Goal: Information Seeking & Learning: Learn about a topic

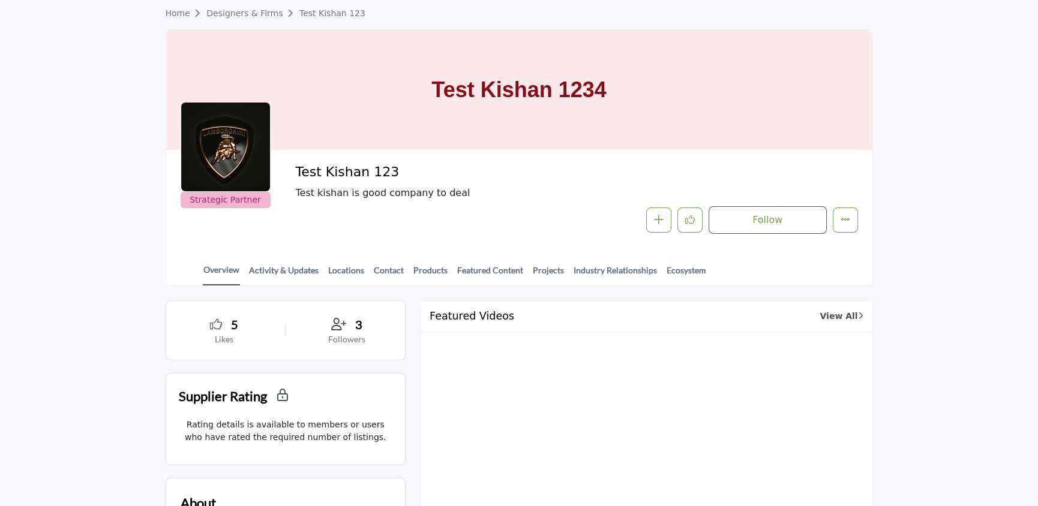
scroll to position [45, 0]
click at [280, 267] on link "Activity & Updates" at bounding box center [283, 273] width 71 height 21
drag, startPoint x: 299, startPoint y: 170, endPoint x: 426, endPoint y: 161, distance: 127.6
click at [426, 161] on div "Strategic Partner Strategic Partner Test Kishan 123 Test kishan is good company…" at bounding box center [519, 198] width 706 height 98
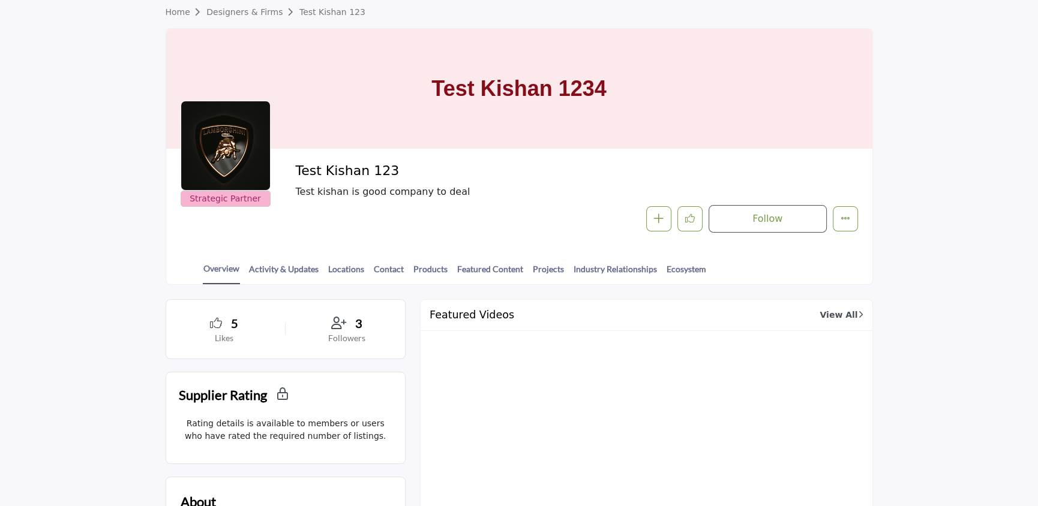
drag, startPoint x: 297, startPoint y: 173, endPoint x: 412, endPoint y: 165, distance: 114.9
click at [412, 165] on h2 "Test Kishan 123" at bounding box center [460, 171] width 330 height 16
drag, startPoint x: 295, startPoint y: 174, endPoint x: 404, endPoint y: 169, distance: 109.3
click at [399, 169] on h2 "Test Kishan 123" at bounding box center [460, 171] width 330 height 16
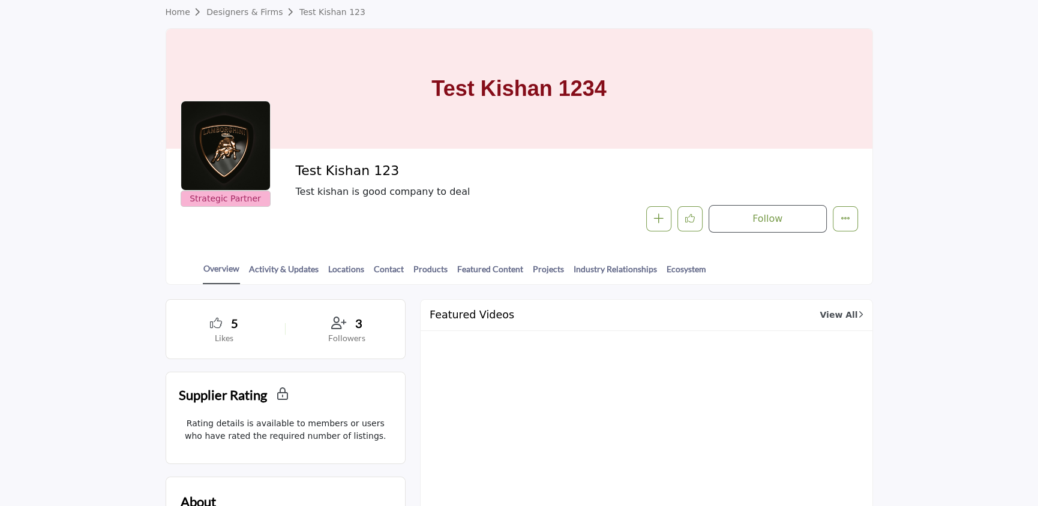
click at [406, 166] on h2 "Test Kishan 123" at bounding box center [460, 171] width 330 height 16
click at [221, 152] on div at bounding box center [226, 146] width 90 height 90
click at [232, 197] on p "Strategic Partner" at bounding box center [226, 199] width 84 height 13
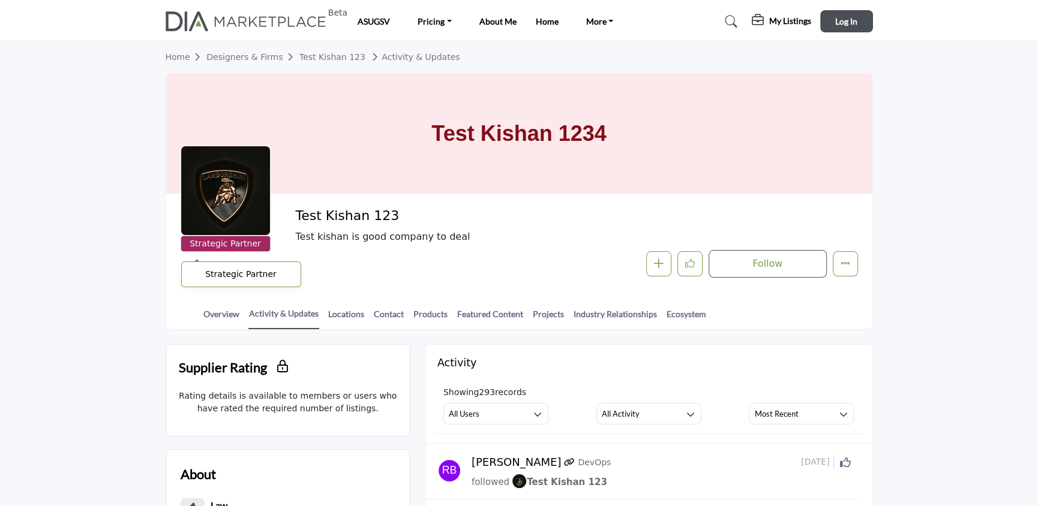
click at [236, 244] on p "Strategic Partner" at bounding box center [226, 244] width 84 height 13
click at [318, 220] on h2 "Test Kishan 123" at bounding box center [460, 216] width 330 height 16
click at [343, 230] on span "Test kishan is good company to deal" at bounding box center [487, 237] width 384 height 14
click at [518, 120] on h1 "Test Kishan 1234" at bounding box center [518, 134] width 175 height 120
drag, startPoint x: 104, startPoint y: 73, endPoint x: 505, endPoint y: 77, distance: 400.8
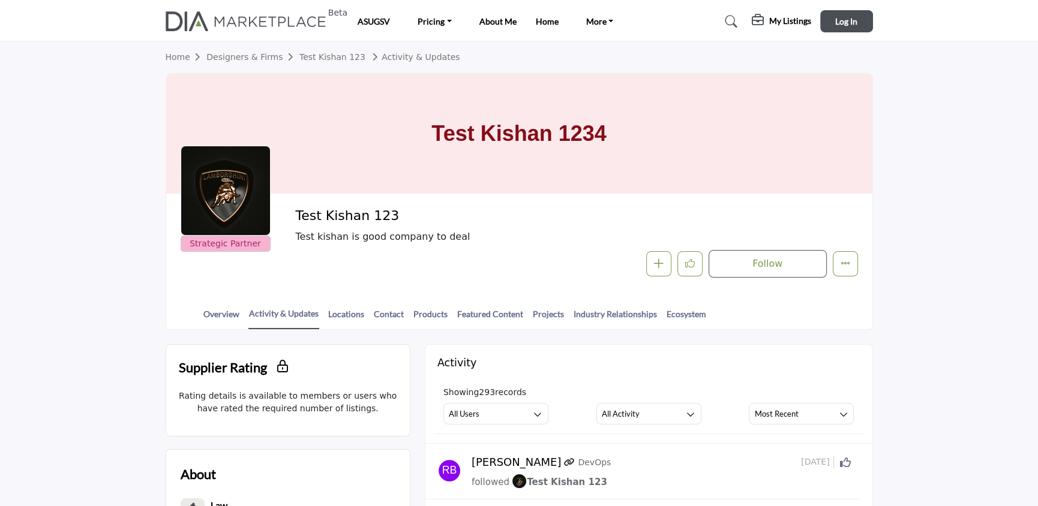
click at [505, 77] on section "Home Designers & Firms Test Kishan 123 Activity & Updates Test Kishan 1234 Stra…" at bounding box center [519, 185] width 1038 height 289
click at [661, 259] on icon "button" at bounding box center [659, 264] width 10 height 10
click at [835, 270] on button "Featured" at bounding box center [845, 263] width 25 height 25
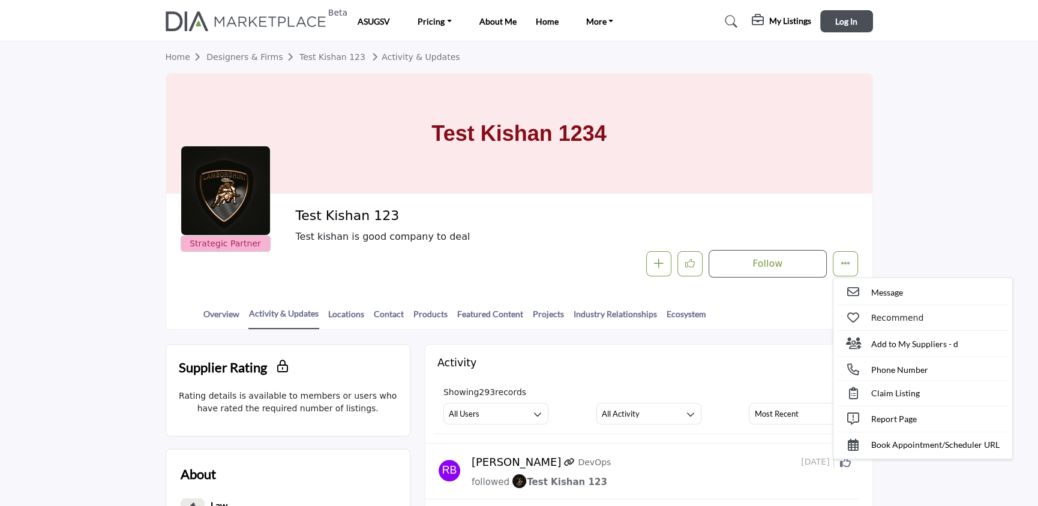
click at [916, 210] on section "Home Designers & Firms Test Kishan 123 Activity & Updates Test Kishan 1234 Stra…" at bounding box center [519, 185] width 1038 height 289
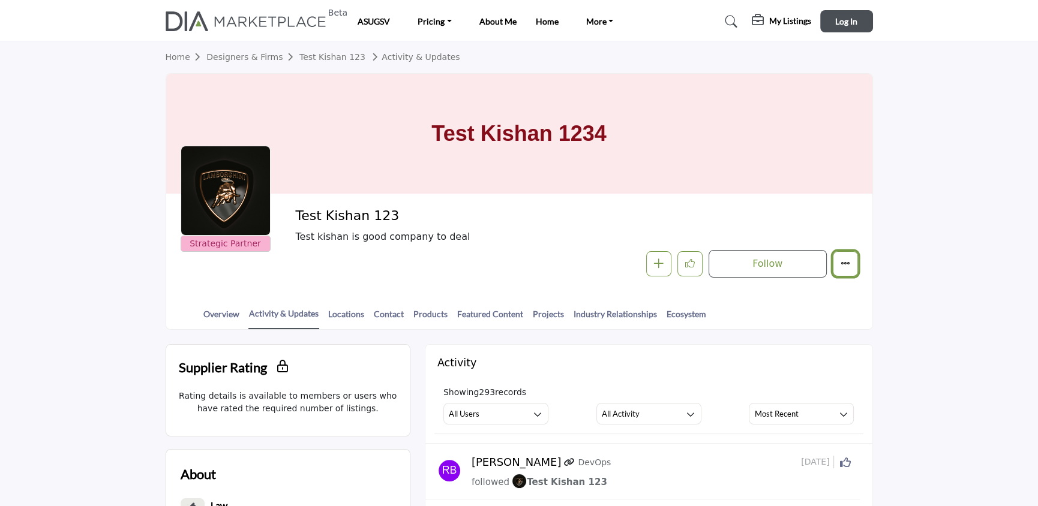
click at [844, 268] on icon "More details" at bounding box center [846, 264] width 10 height 10
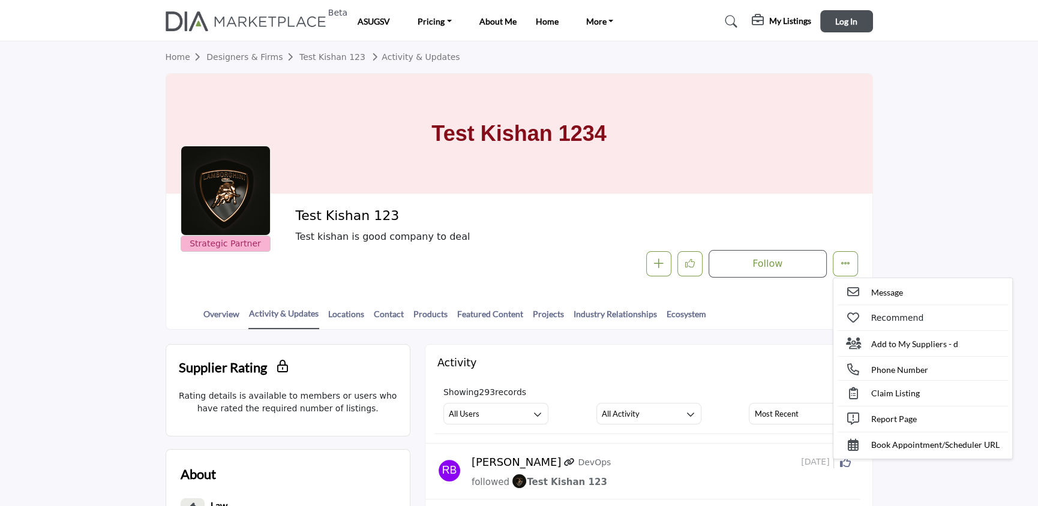
click at [930, 218] on section "Home Designers & Firms Test Kishan 123 Activity & Updates Test Kishan 1234 Stra…" at bounding box center [519, 185] width 1038 height 289
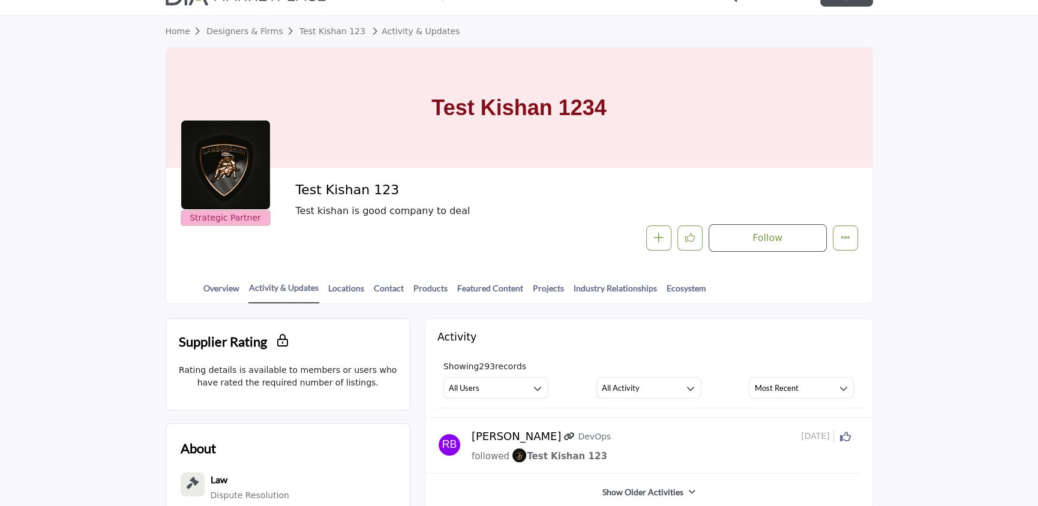
scroll to position [40, 0]
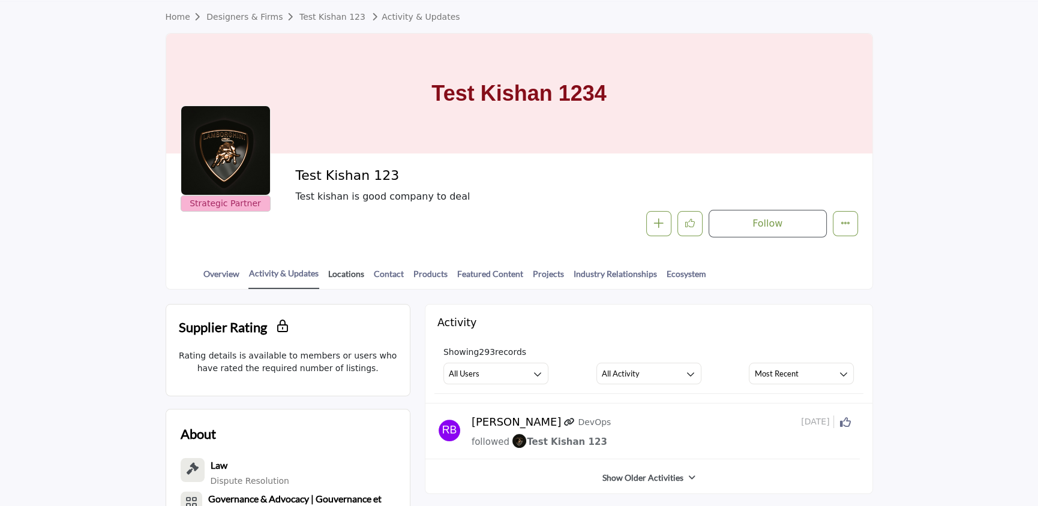
click at [341, 271] on link "Locations" at bounding box center [346, 278] width 37 height 21
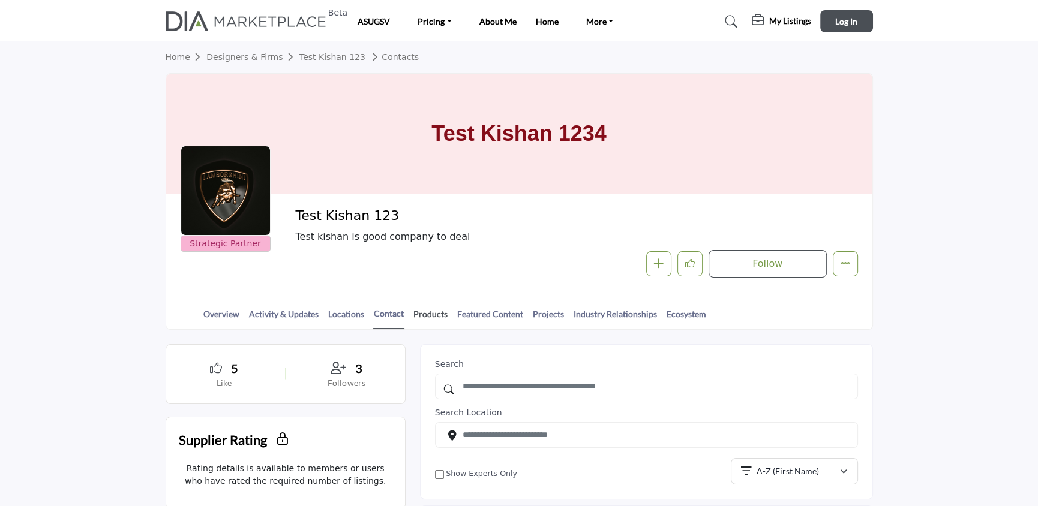
click at [436, 310] on link "Products" at bounding box center [430, 318] width 35 height 21
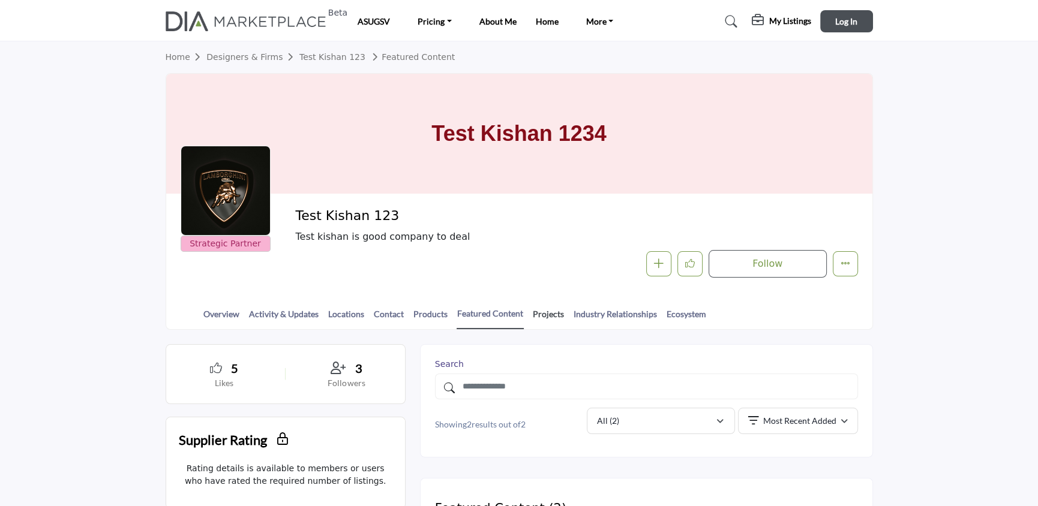
click at [554, 312] on link "Projects" at bounding box center [548, 318] width 32 height 21
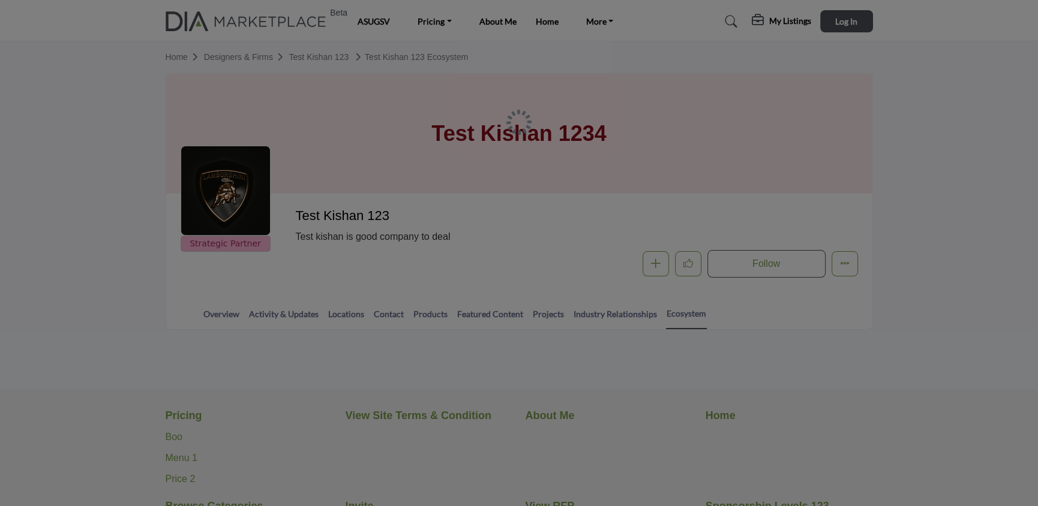
click at [221, 307] on div at bounding box center [519, 253] width 1038 height 506
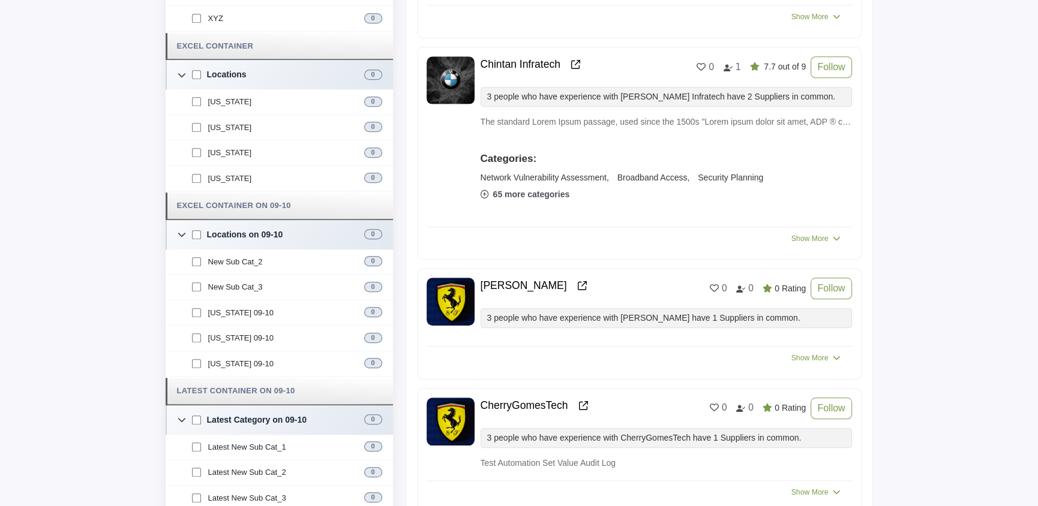
scroll to position [1640, 0]
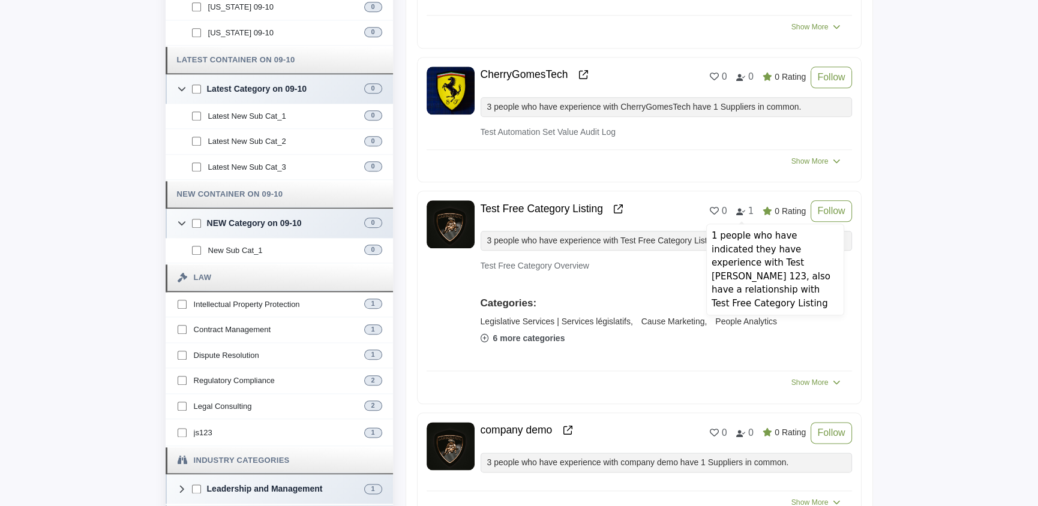
click at [752, 206] on span "1" at bounding box center [751, 211] width 6 height 11
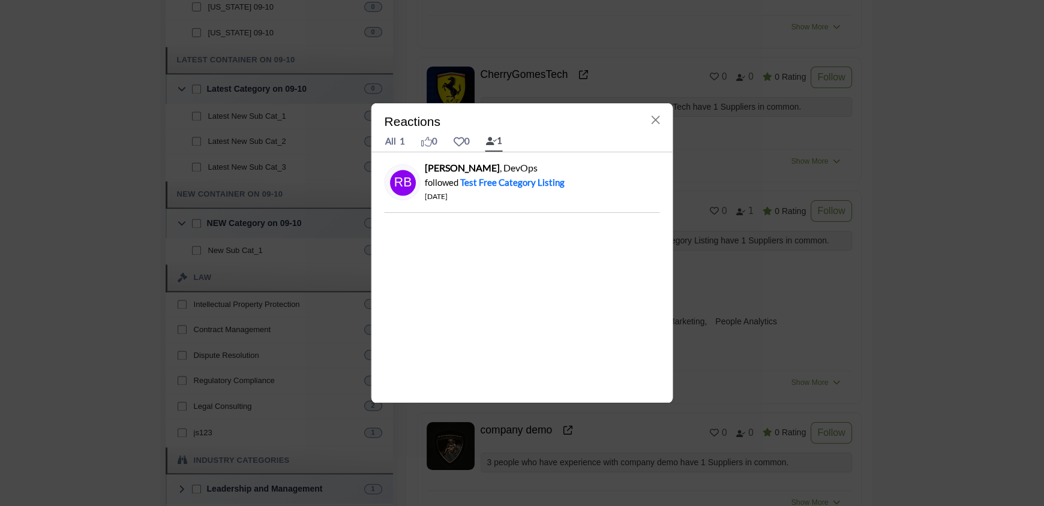
click at [549, 227] on div "Reactions All 1 0 0 1 rajdip b. , DevOps followed 415 days ago" at bounding box center [522, 253] width 302 height 300
click at [400, 142] on link "All 1" at bounding box center [395, 141] width 21 height 17
click at [649, 126] on button "Close" at bounding box center [655, 120] width 17 height 17
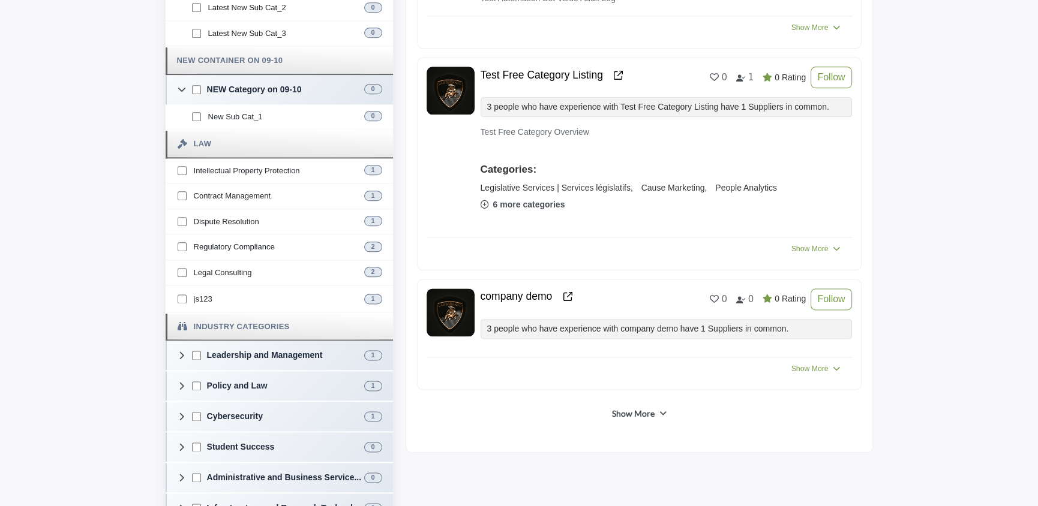
scroll to position [1840, 0]
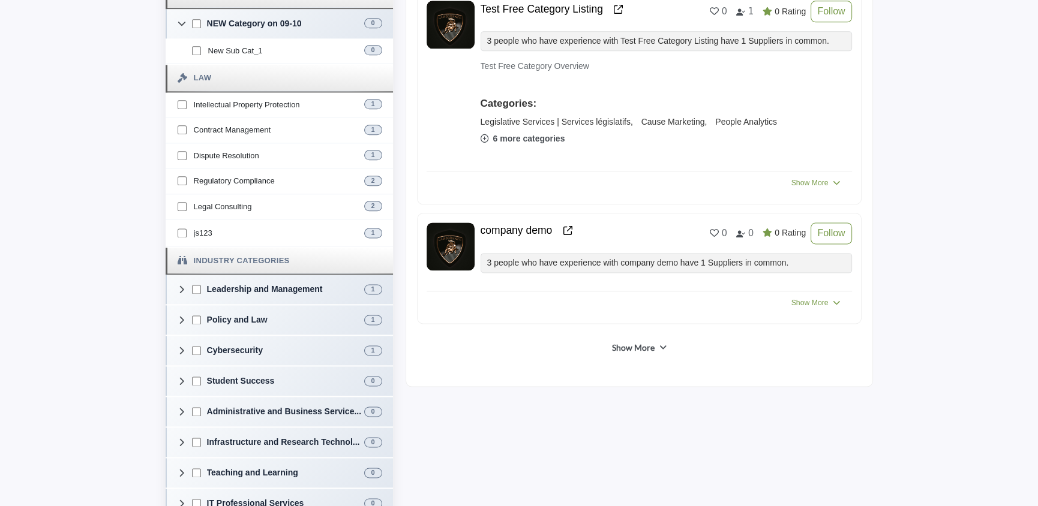
click at [639, 342] on link "Show More" at bounding box center [633, 348] width 43 height 12
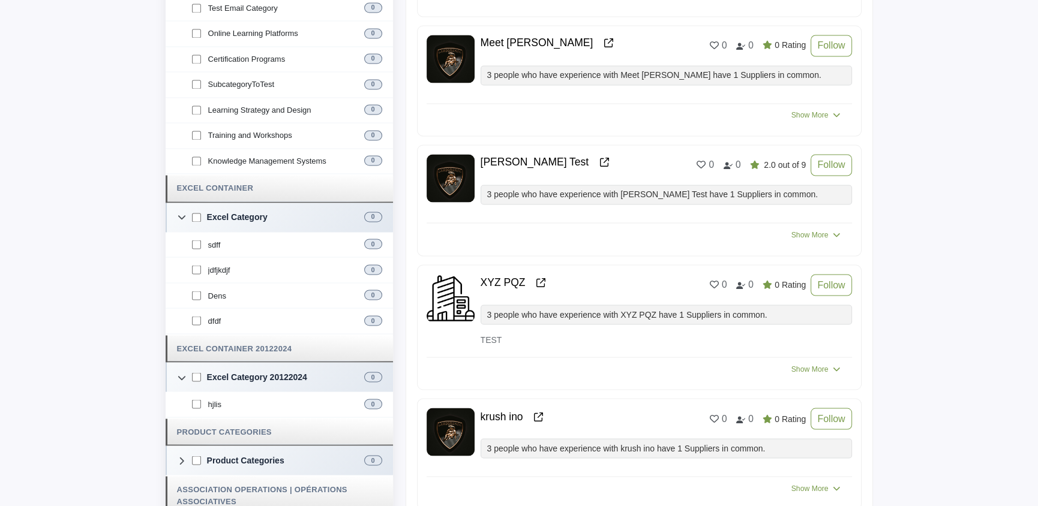
scroll to position [2480, 0]
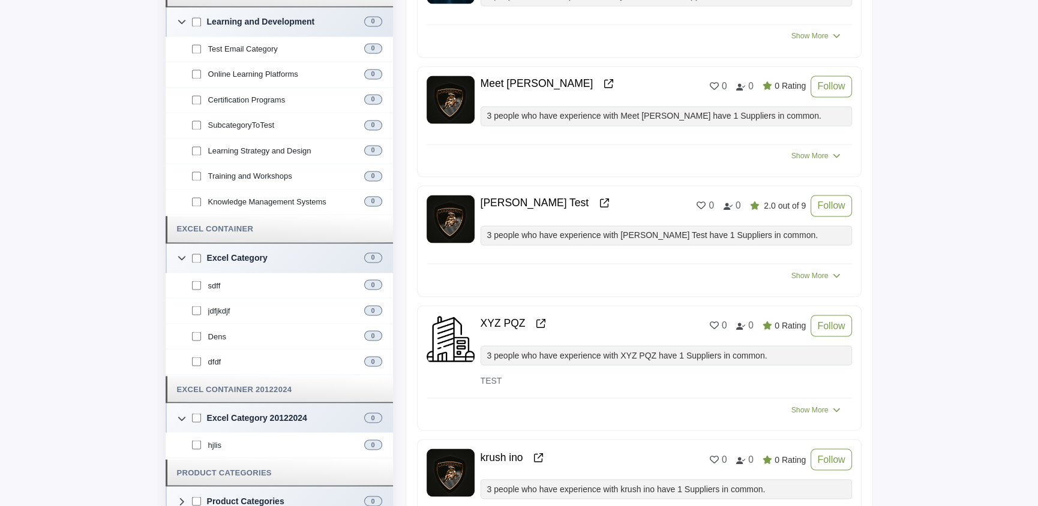
click at [756, 202] on icon at bounding box center [755, 206] width 10 height 8
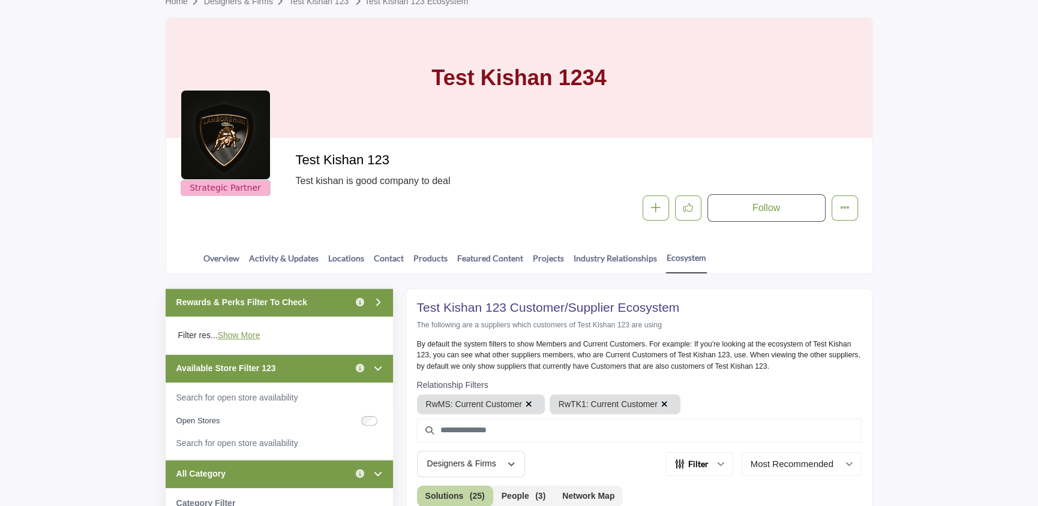
scroll to position [0, 0]
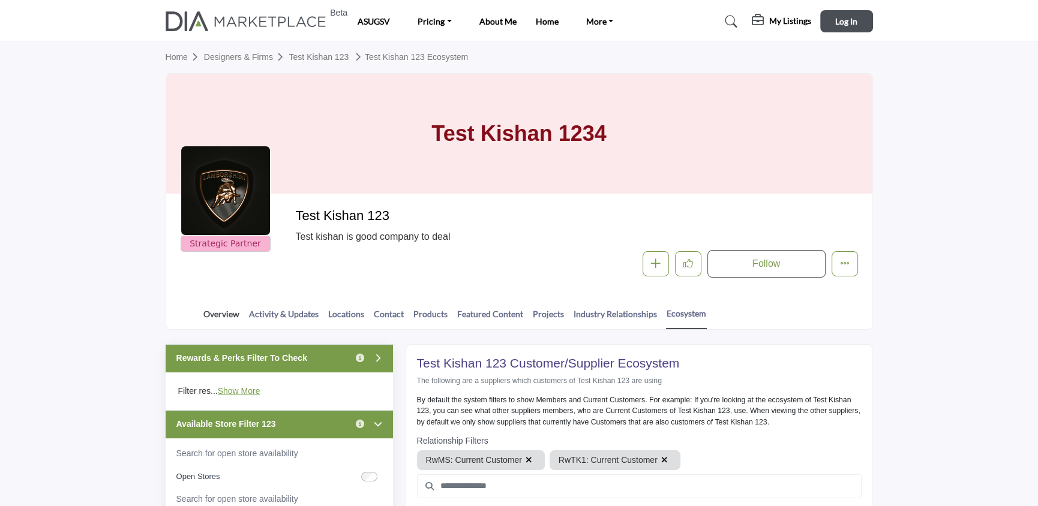
click at [235, 313] on link "Overview" at bounding box center [221, 318] width 37 height 21
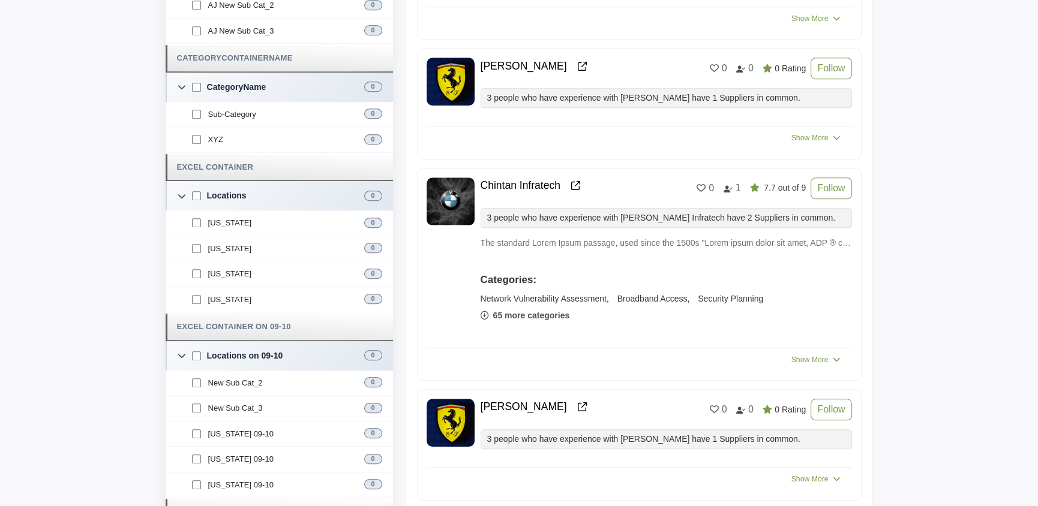
scroll to position [1319, 0]
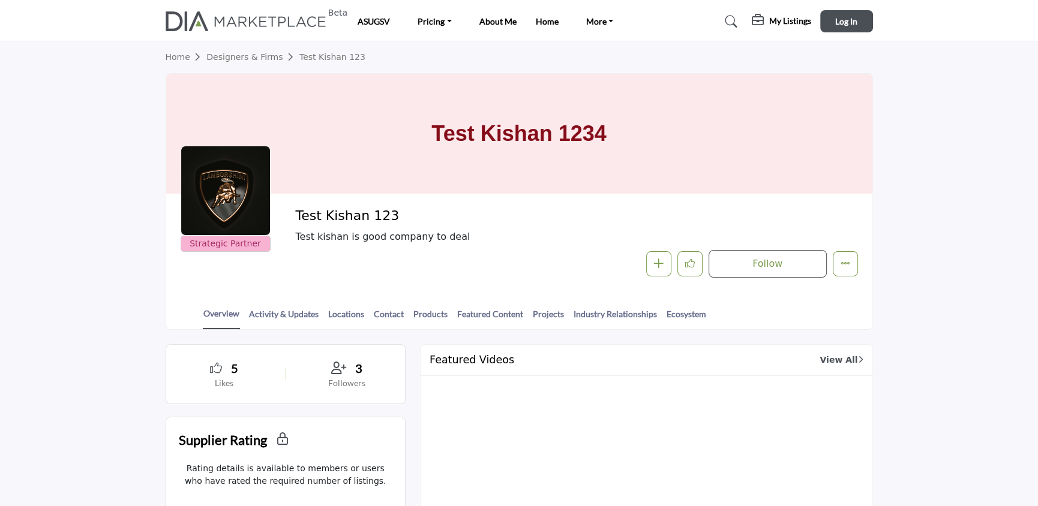
click at [593, 142] on h1 "Test Kishan 1234" at bounding box center [518, 134] width 175 height 120
click at [764, 154] on div "Test Kishan 1234" at bounding box center [519, 134] width 706 height 120
drag, startPoint x: 649, startPoint y: 154, endPoint x: 320, endPoint y: 174, distance: 330.0
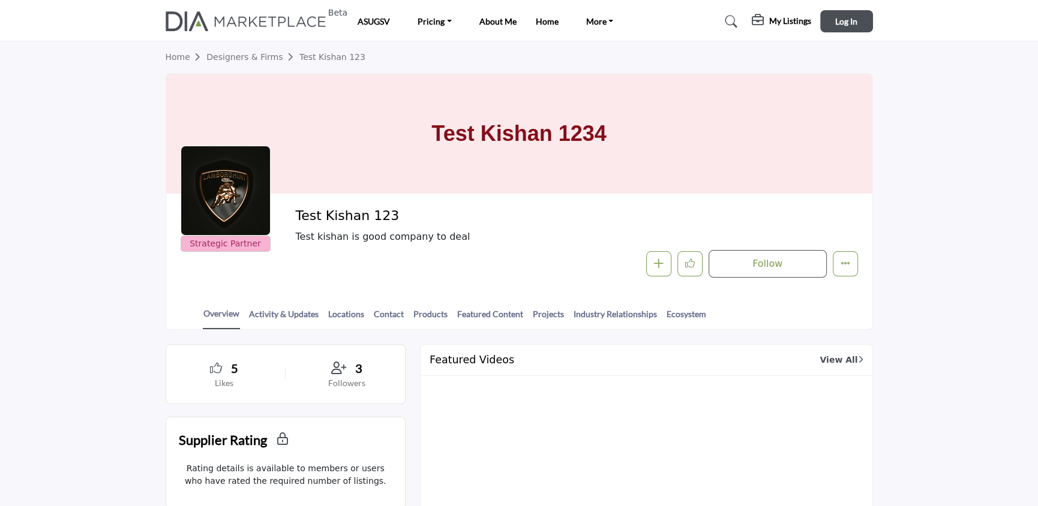
click at [320, 174] on div "Test Kishan 1234" at bounding box center [519, 134] width 706 height 120
click at [298, 98] on div "Test Kishan 1234" at bounding box center [519, 134] width 706 height 120
drag, startPoint x: 367, startPoint y: 32, endPoint x: 163, endPoint y: 55, distance: 204.7
click at [87, 84] on section "Home Designers & Firms Test Kishan 123 Test Kishan 1234 Strategic Partner Strat…" at bounding box center [519, 185] width 1038 height 289
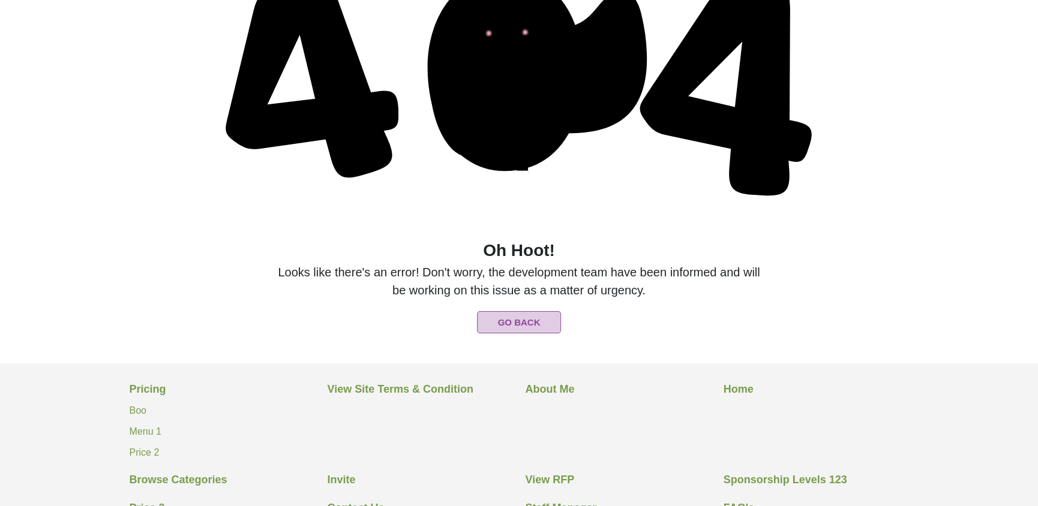
scroll to position [144, 0]
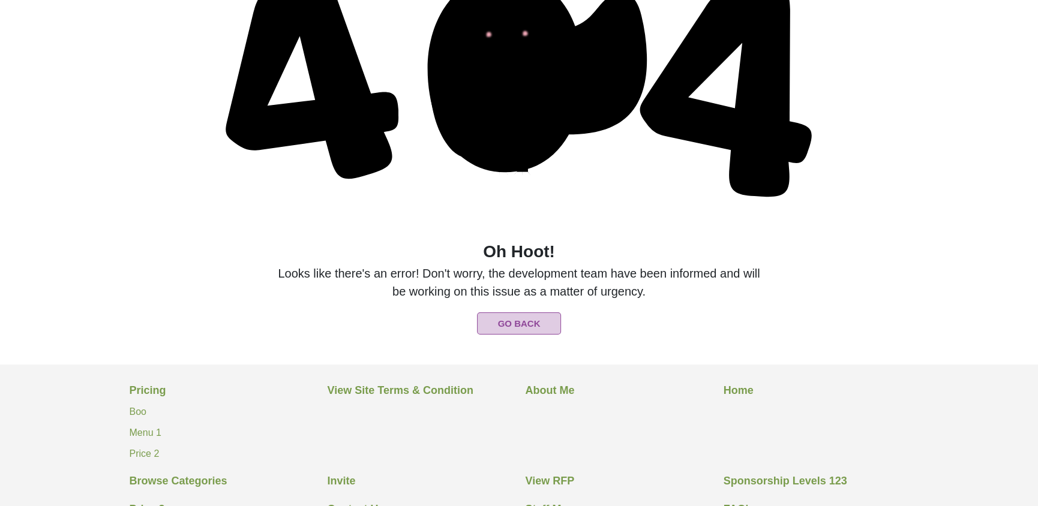
click at [526, 290] on p "Oh Hoot! Looks like there's an error! Don't worry, the development team have be…" at bounding box center [519, 269] width 488 height 61
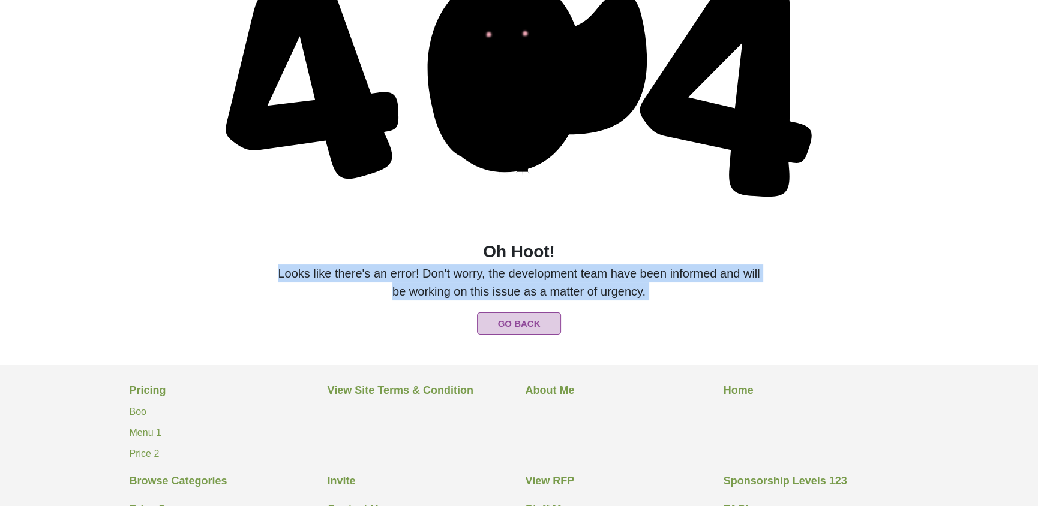
click at [526, 290] on p "Oh Hoot! Looks like there's an error! Don't worry, the development team have be…" at bounding box center [519, 269] width 488 height 61
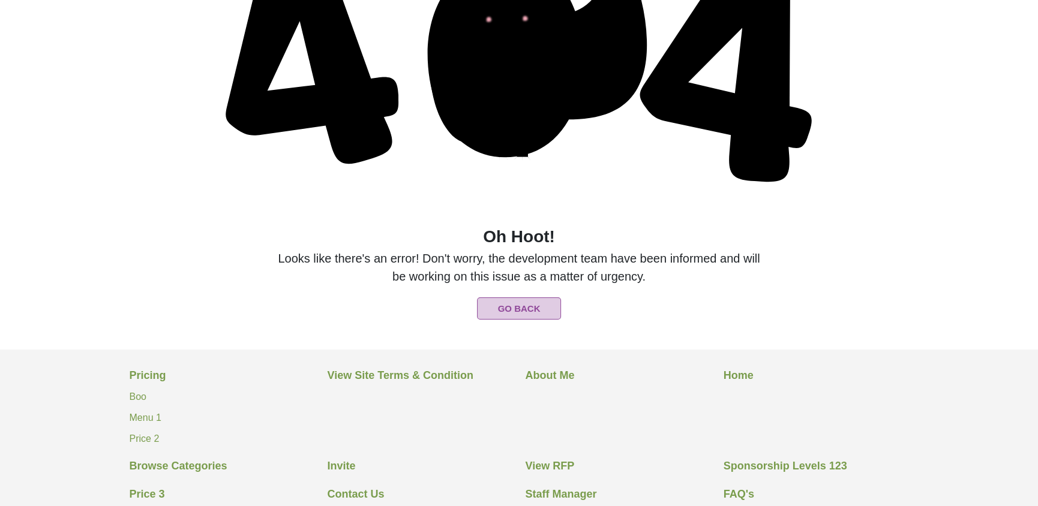
scroll to position [160, 0]
click at [526, 301] on button "Go Back" at bounding box center [519, 308] width 84 height 22
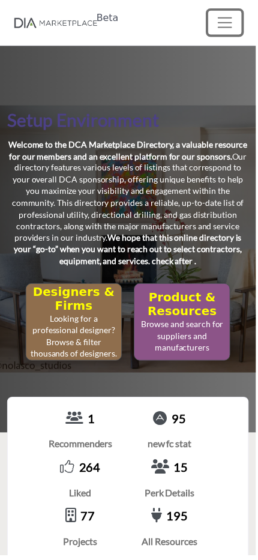
click at [230, 23] on span "Toggle navigation" at bounding box center [227, 23] width 18 height 18
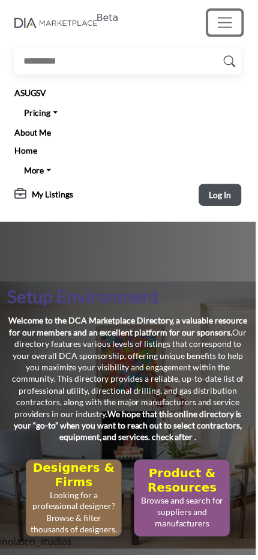
click at [230, 22] on span "Toggle navigation" at bounding box center [227, 23] width 18 height 18
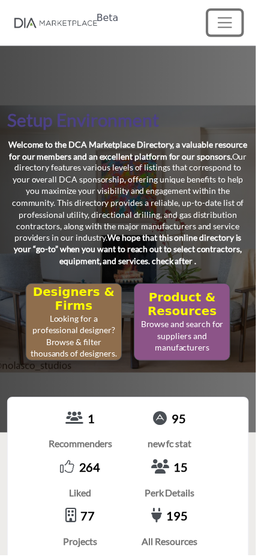
click at [230, 22] on span "Toggle navigation" at bounding box center [227, 23] width 18 height 18
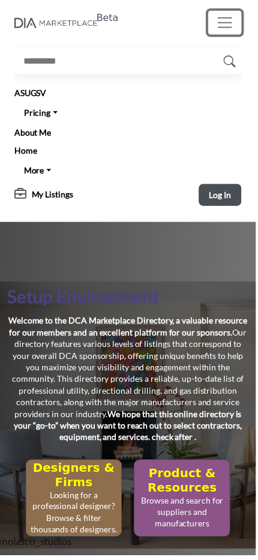
click at [230, 22] on span "Toggle navigation" at bounding box center [227, 23] width 18 height 18
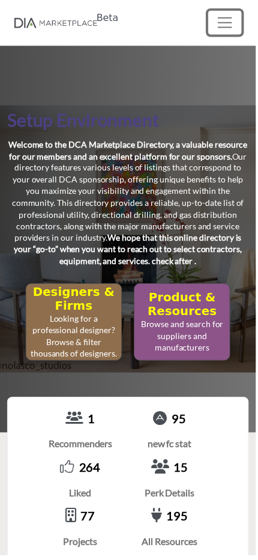
click at [230, 22] on span "Toggle navigation" at bounding box center [227, 23] width 18 height 18
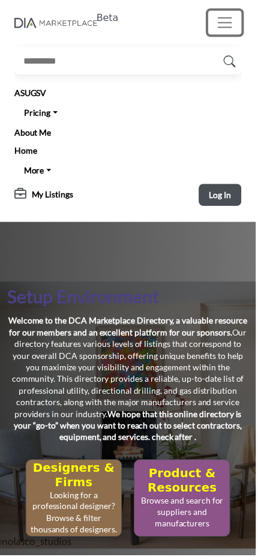
click at [230, 22] on span "Toggle navigation" at bounding box center [227, 23] width 18 height 18
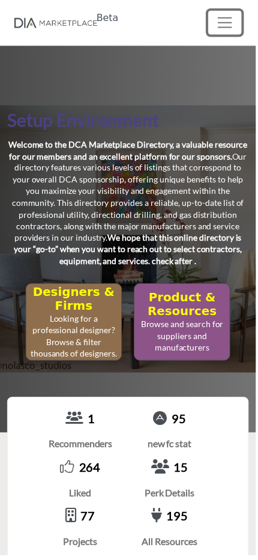
click at [230, 22] on span "Toggle navigation" at bounding box center [227, 23] width 18 height 18
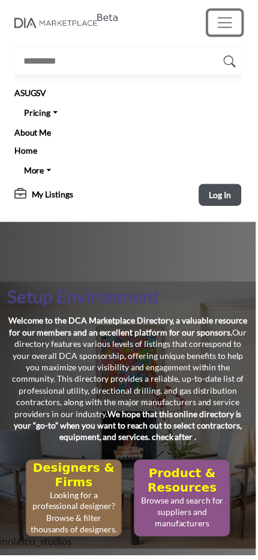
click at [230, 22] on span "Toggle navigation" at bounding box center [227, 23] width 18 height 18
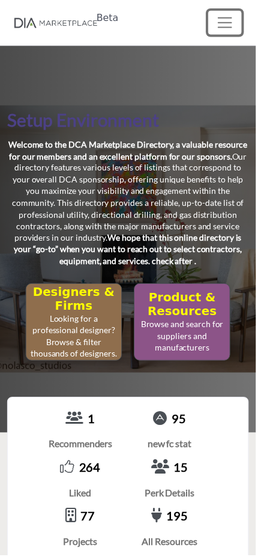
click at [228, 22] on span "Toggle navigation" at bounding box center [227, 23] width 18 height 18
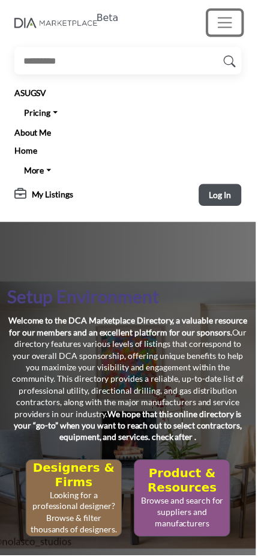
click at [230, 22] on span "Toggle navigation" at bounding box center [227, 23] width 18 height 18
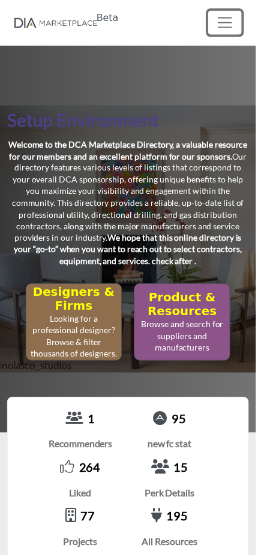
click at [230, 22] on span "Toggle navigation" at bounding box center [227, 23] width 18 height 18
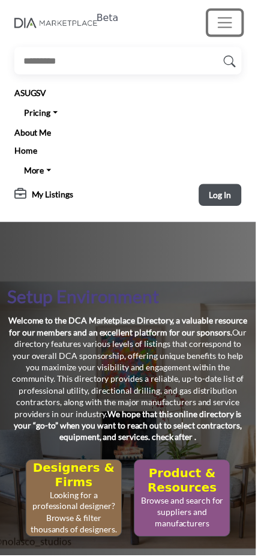
click at [230, 22] on span "Toggle navigation" at bounding box center [227, 23] width 18 height 18
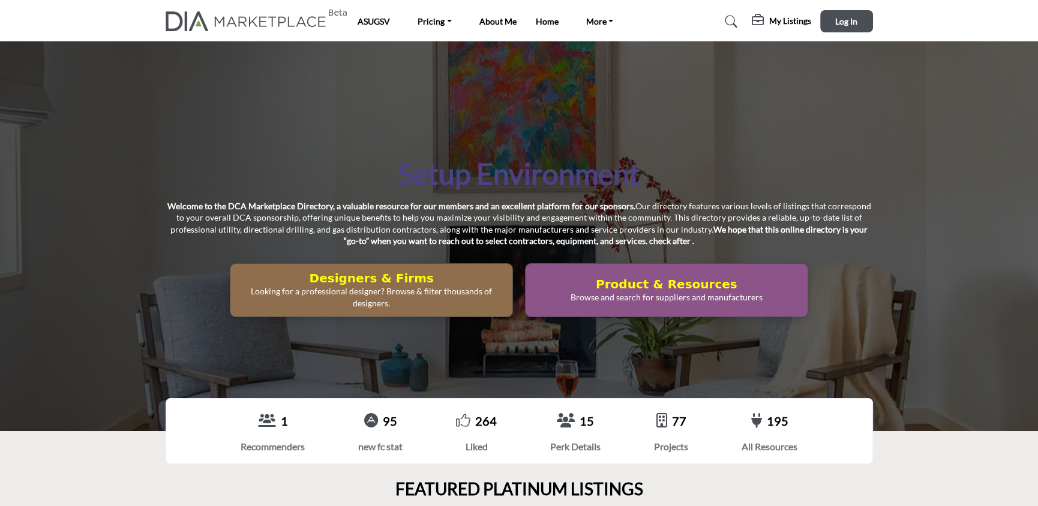
click at [733, 17] on icon at bounding box center [731, 22] width 12 height 12
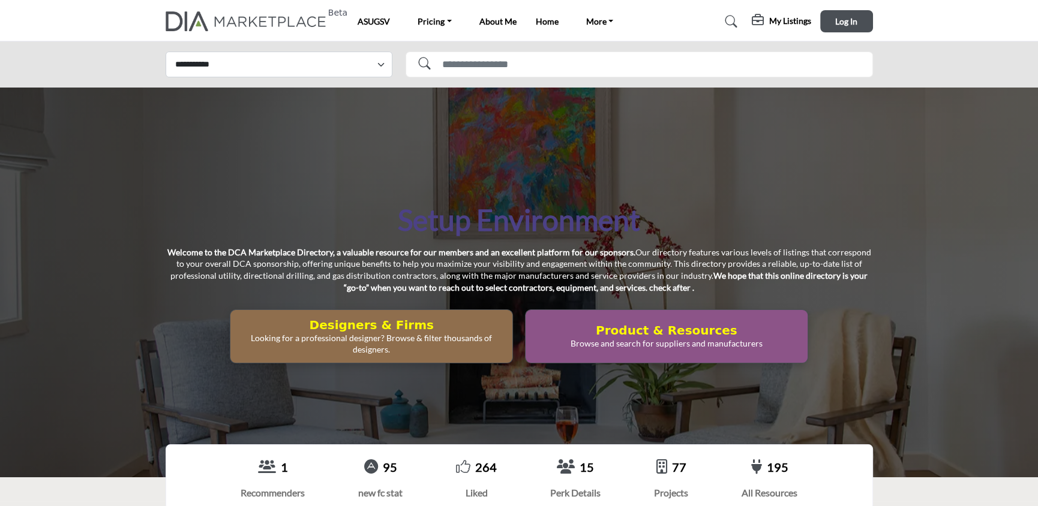
click at [675, 80] on div "**********" at bounding box center [519, 64] width 1038 height 46
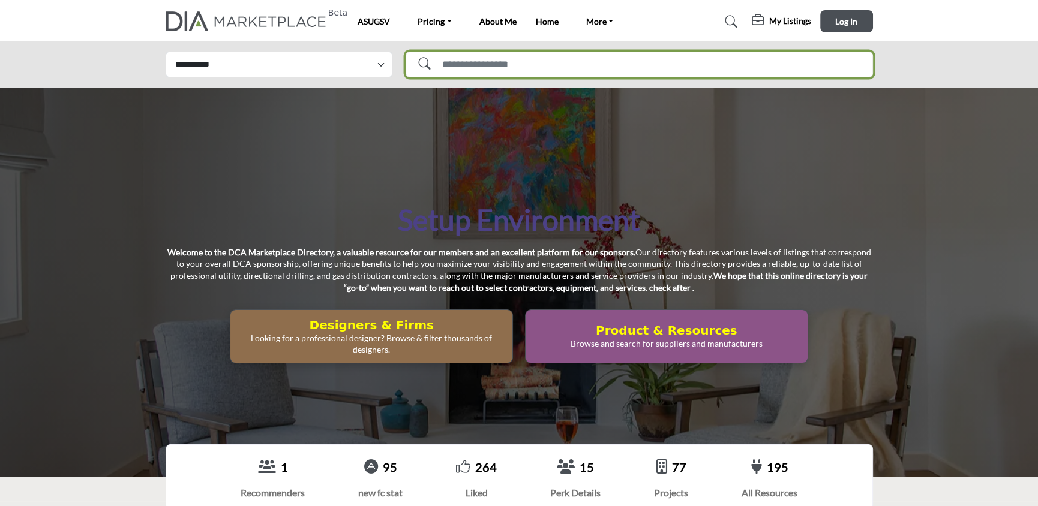
drag, startPoint x: 639, startPoint y: 60, endPoint x: 630, endPoint y: 59, distance: 9.1
click at [639, 60] on input "Search Solutions" at bounding box center [639, 65] width 467 height 26
type input "****"
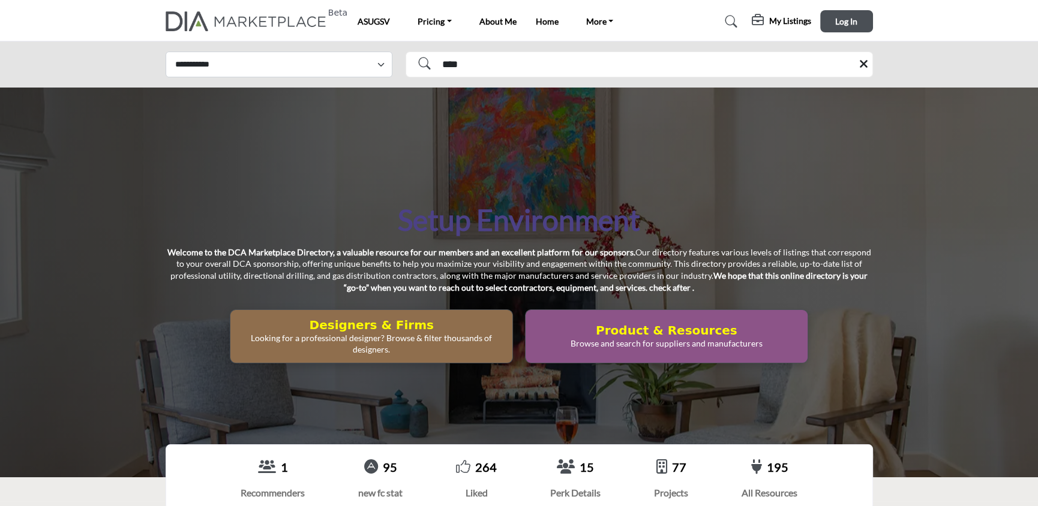
click at [865, 63] on icon at bounding box center [863, 63] width 19 height 23
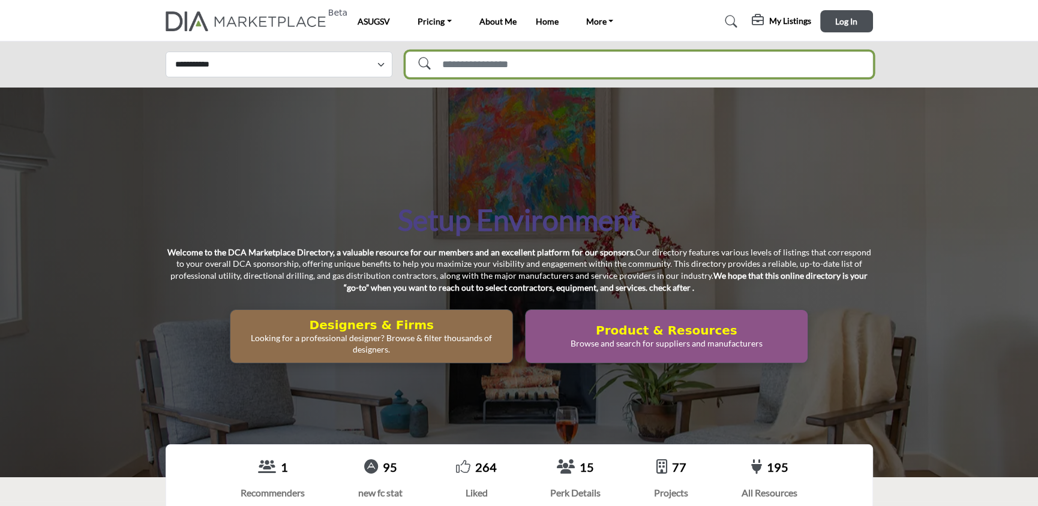
click at [496, 66] on input "Search Solutions" at bounding box center [639, 65] width 467 height 26
type input "**********"
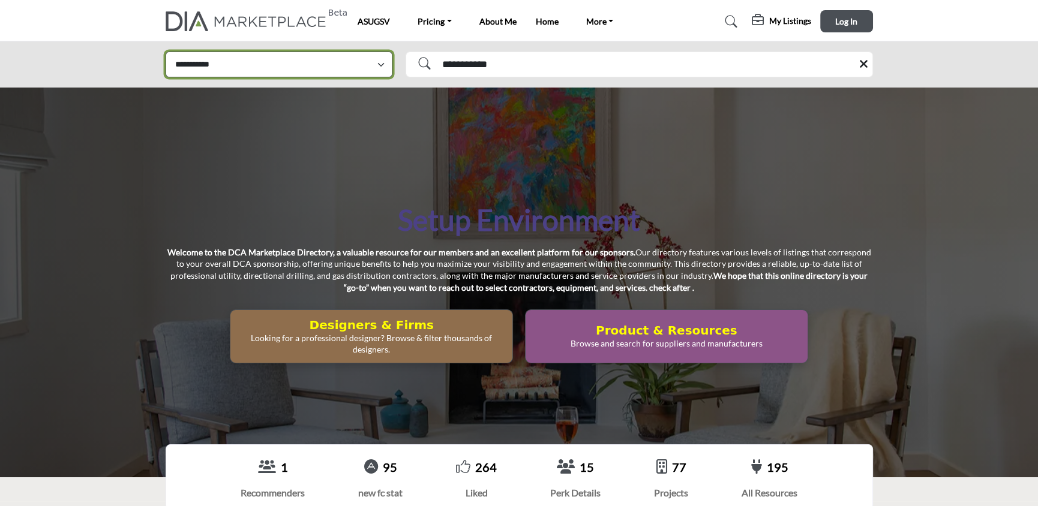
click at [357, 64] on select "**********" at bounding box center [279, 65] width 227 height 26
select select "**********"
click at [166, 52] on select "**********" at bounding box center [279, 65] width 227 height 26
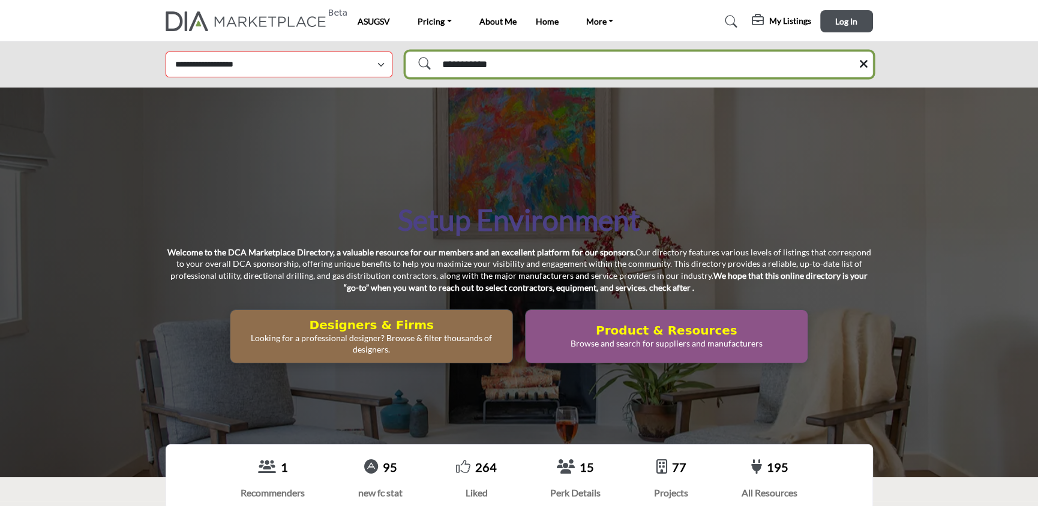
click at [599, 73] on input "**********" at bounding box center [639, 65] width 467 height 26
click at [573, 71] on input "**********" at bounding box center [639, 65] width 467 height 26
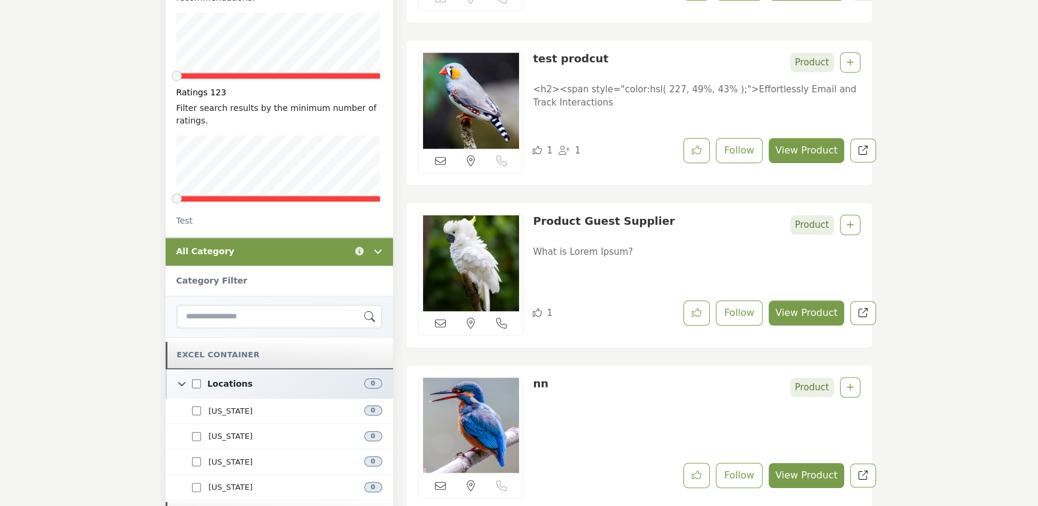
scroll to position [985, 0]
drag, startPoint x: 946, startPoint y: 224, endPoint x: 973, endPoint y: 271, distance: 54.3
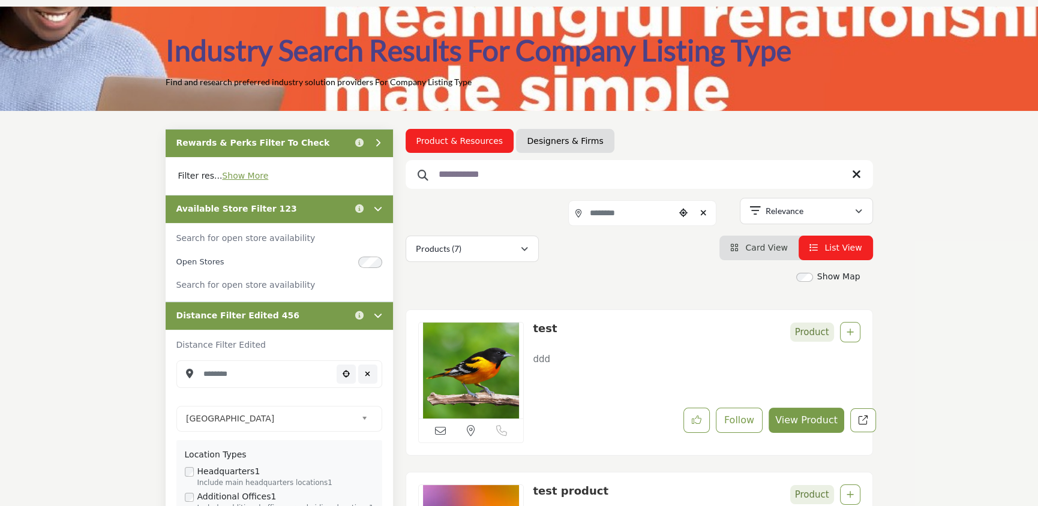
scroll to position [0, 0]
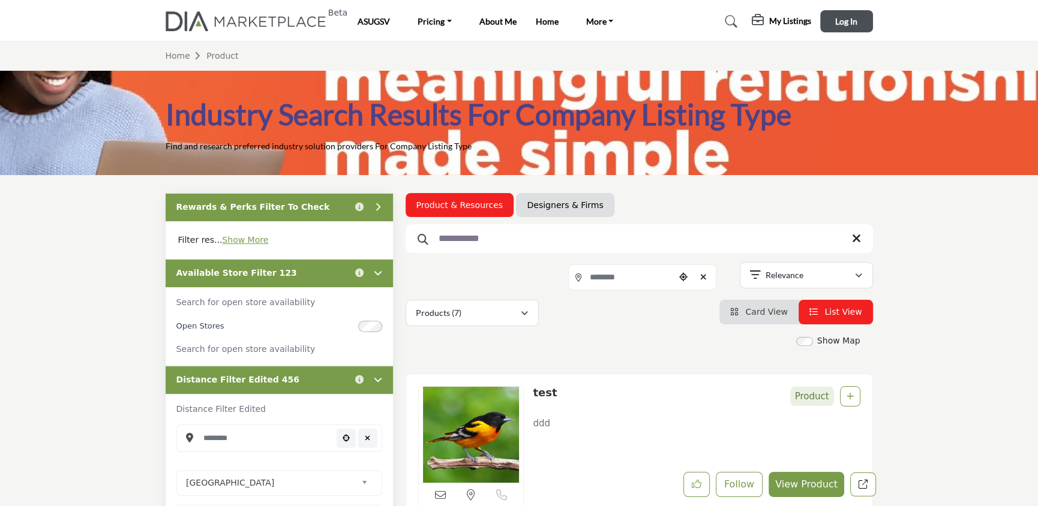
click at [777, 305] on li "Card View" at bounding box center [758, 312] width 79 height 25
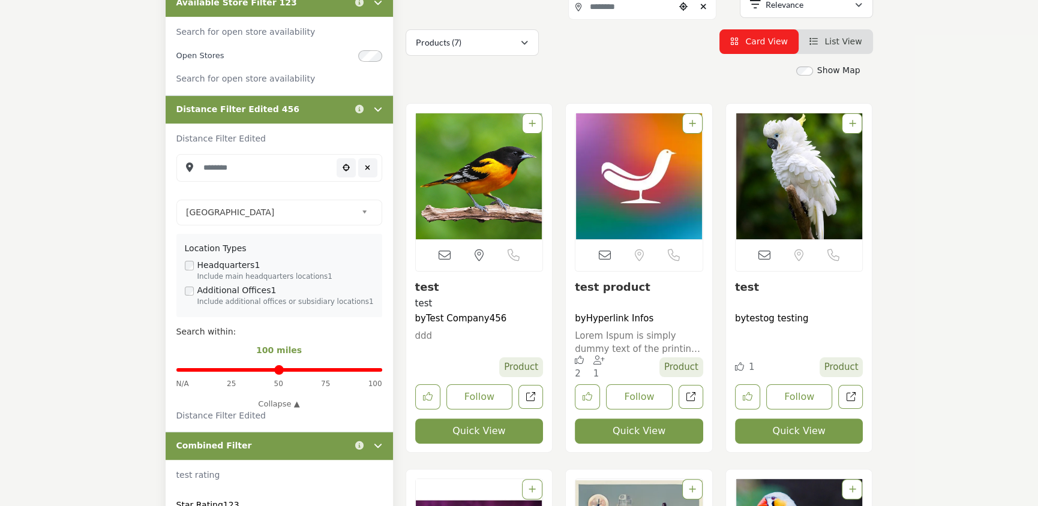
scroll to position [271, 0]
drag, startPoint x: 840, startPoint y: 41, endPoint x: 825, endPoint y: 40, distance: 15.0
click at [840, 41] on span "List View" at bounding box center [842, 42] width 37 height 10
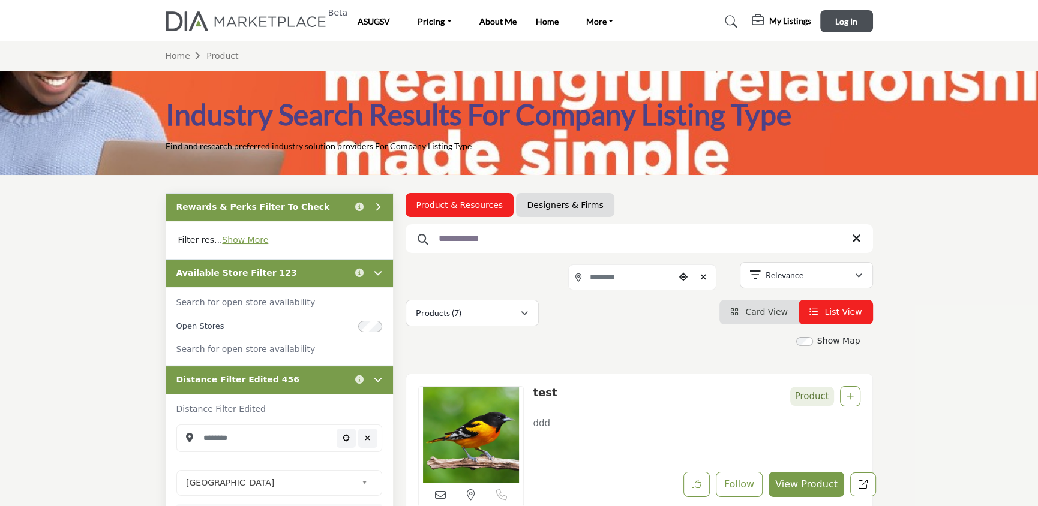
click at [436, 112] on h1 "Industry Search Results For Company Listing Type" at bounding box center [479, 114] width 626 height 37
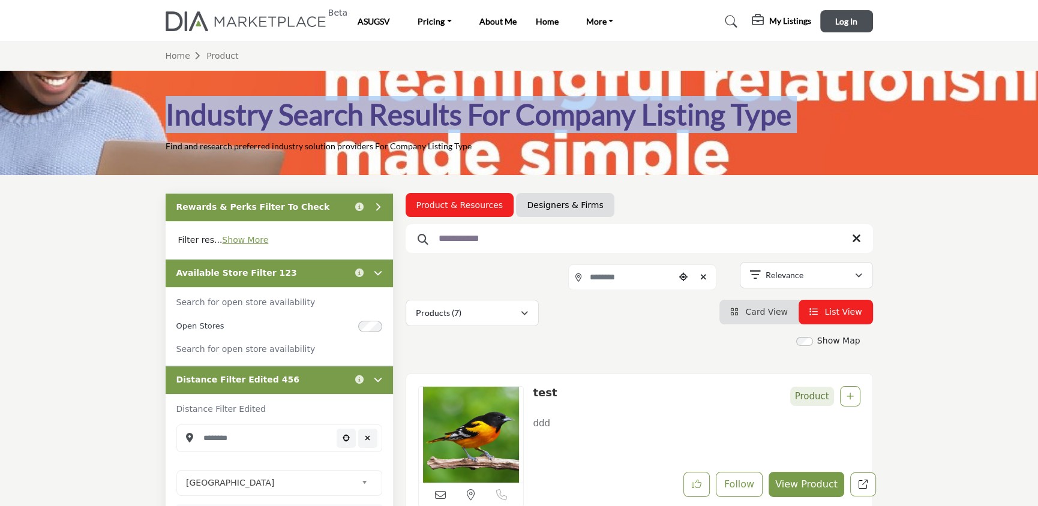
click at [436, 112] on h1 "Industry Search Results For Company Listing Type" at bounding box center [479, 114] width 626 height 37
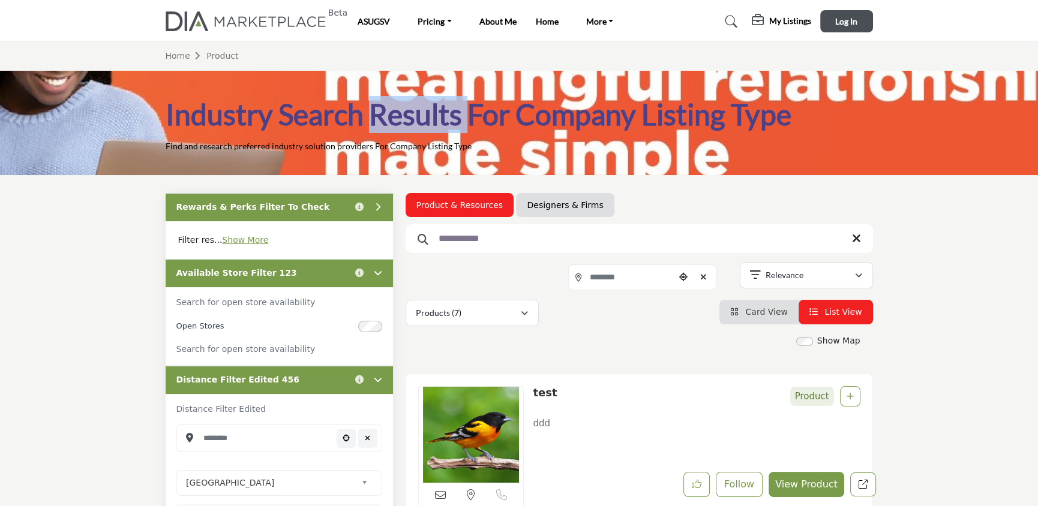
click at [436, 112] on h1 "Industry Search Results For Company Listing Type" at bounding box center [479, 114] width 626 height 37
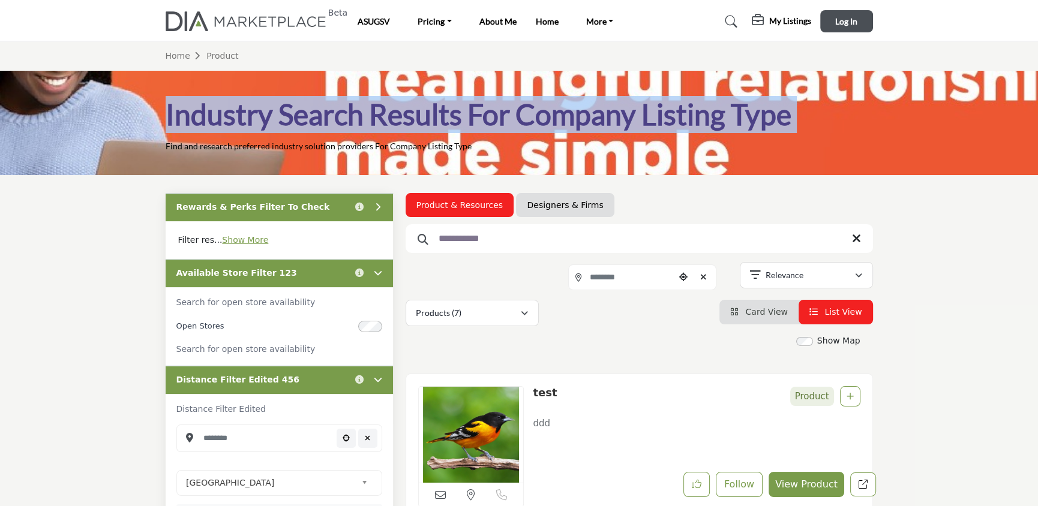
click at [436, 112] on h1 "Industry Search Results For Company Listing Type" at bounding box center [479, 114] width 626 height 37
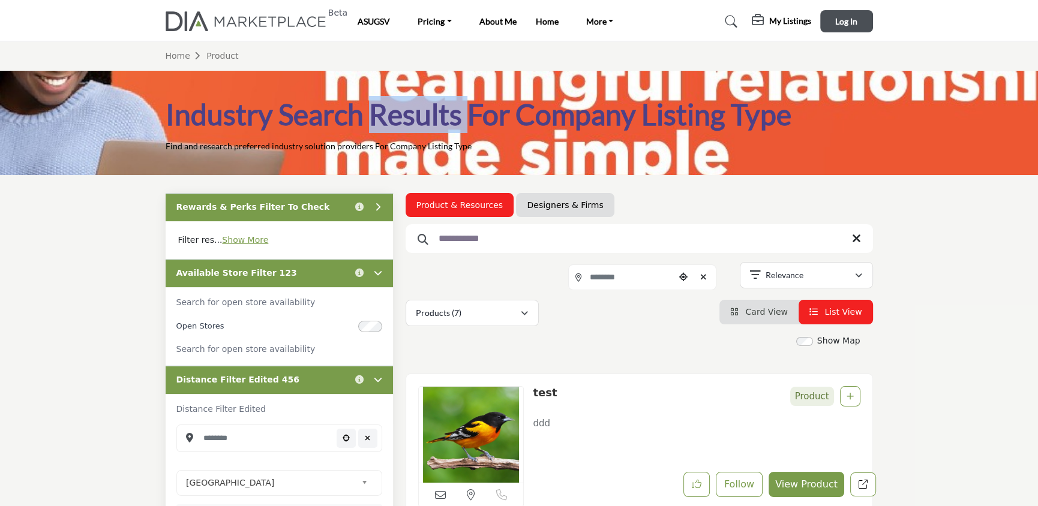
click at [436, 112] on h1 "Industry Search Results For Company Listing Type" at bounding box center [479, 114] width 626 height 37
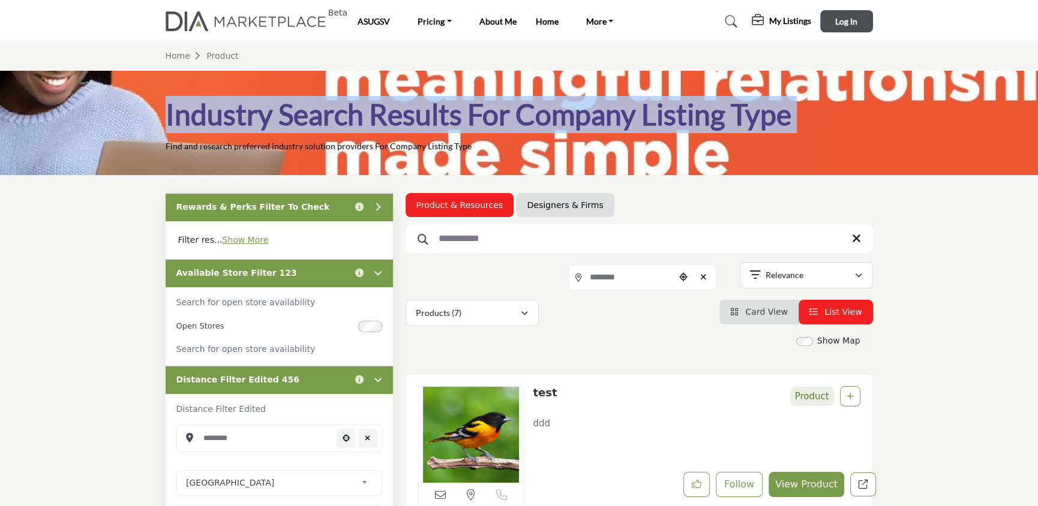
click at [436, 112] on h1 "Industry Search Results For Company Listing Type" at bounding box center [479, 114] width 626 height 37
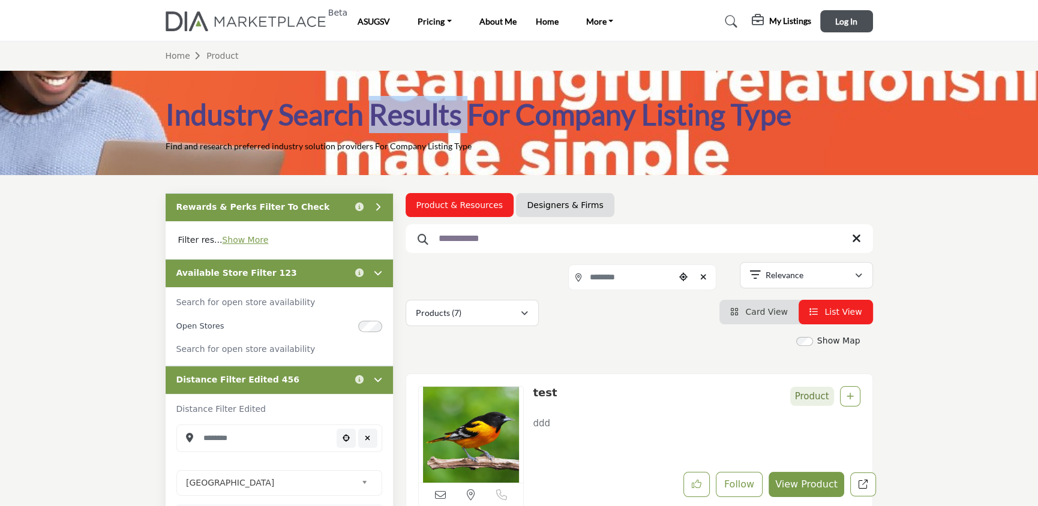
click at [436, 112] on h1 "Industry Search Results For Company Listing Type" at bounding box center [479, 114] width 626 height 37
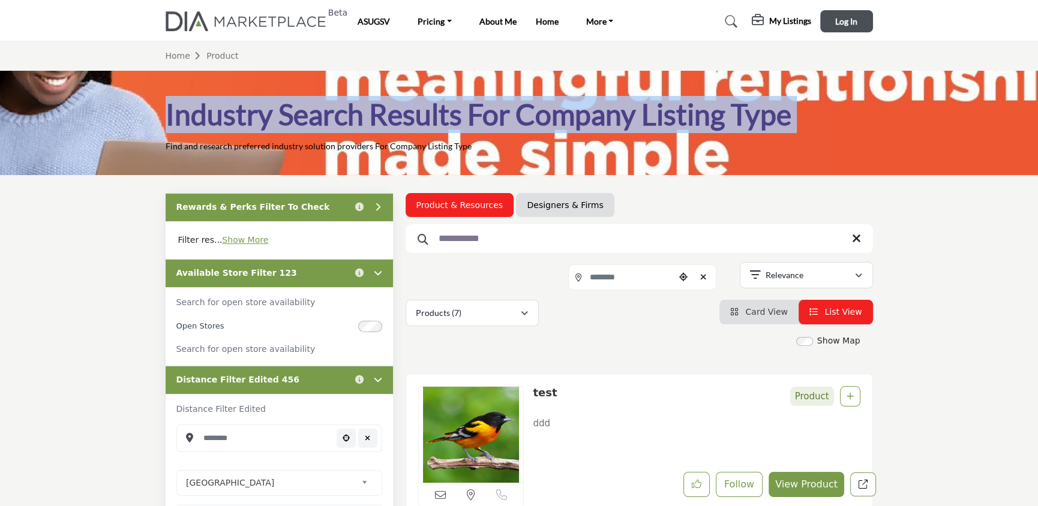
click at [436, 112] on h1 "Industry Search Results For Company Listing Type" at bounding box center [479, 114] width 626 height 37
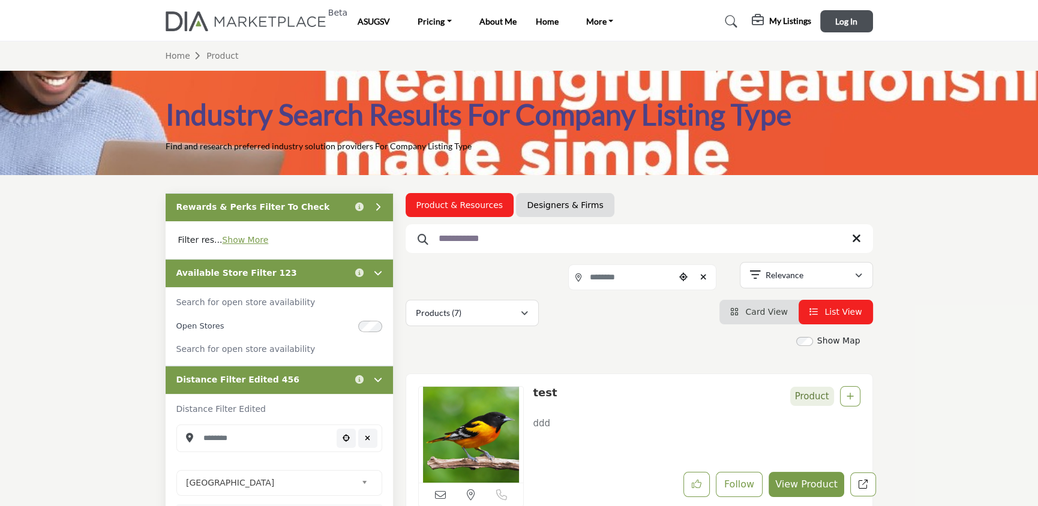
click at [436, 112] on h1 "Industry Search Results For Company Listing Type" at bounding box center [479, 114] width 626 height 37
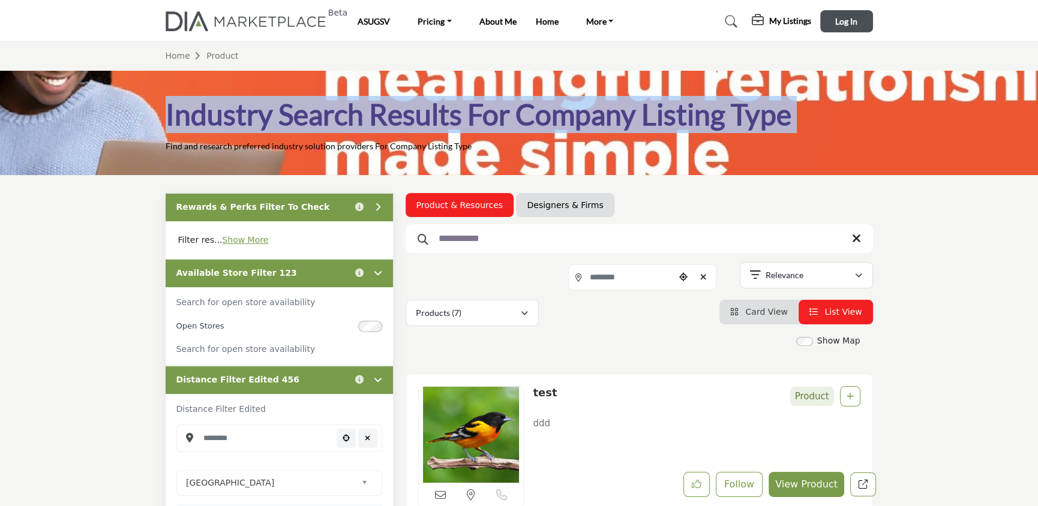
click at [436, 112] on h1 "Industry Search Results For Company Listing Type" at bounding box center [479, 114] width 626 height 37
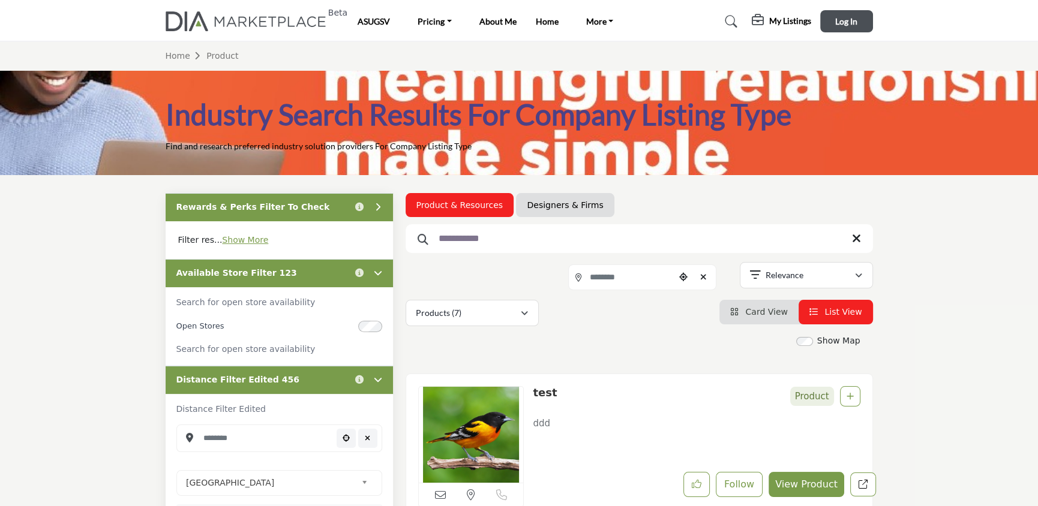
click at [731, 22] on icon at bounding box center [731, 22] width 12 height 12
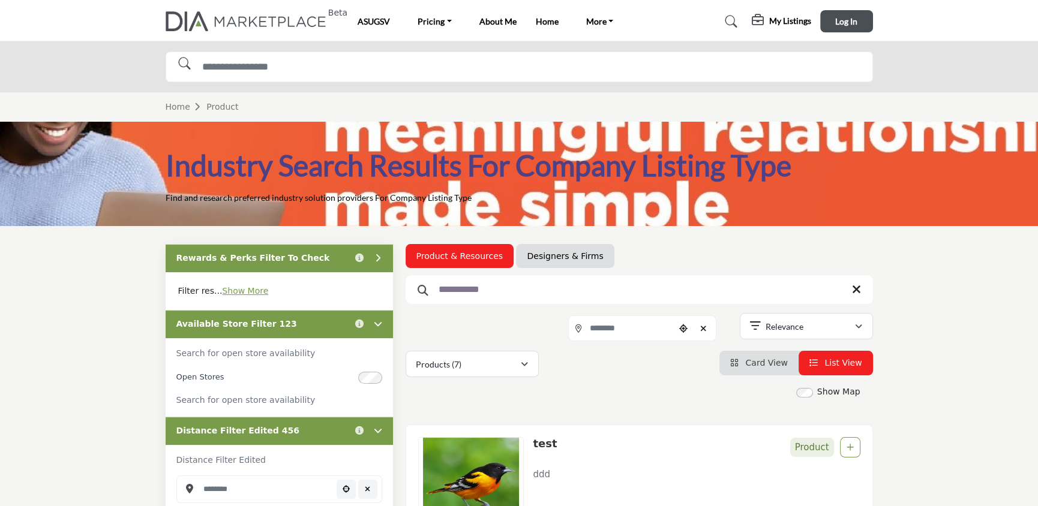
click at [504, 293] on input "**********" at bounding box center [639, 289] width 467 height 29
drag, startPoint x: 547, startPoint y: 287, endPoint x: 424, endPoint y: 280, distance: 122.6
click at [424, 280] on input "**********" at bounding box center [639, 289] width 467 height 29
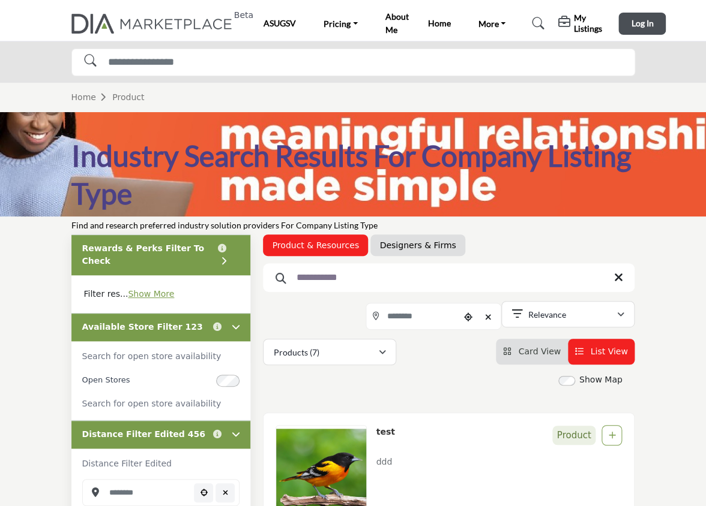
click at [479, 283] on input "**********" at bounding box center [448, 277] width 371 height 29
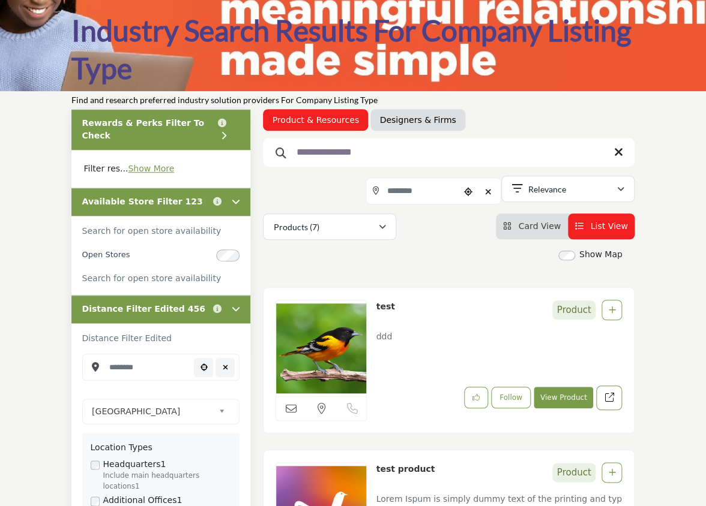
click at [391, 148] on input "**********" at bounding box center [448, 152] width 371 height 29
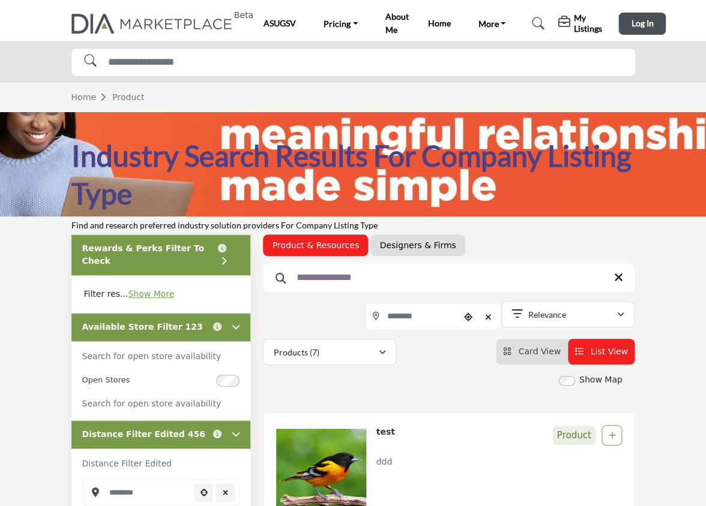
type input "**********"
drag, startPoint x: 415, startPoint y: 238, endPoint x: 703, endPoint y: 182, distance: 293.9
click at [415, 238] on li "Designers & Firms" at bounding box center [417, 246] width 94 height 22
click at [409, 245] on link "Designers & Firms" at bounding box center [417, 245] width 76 height 12
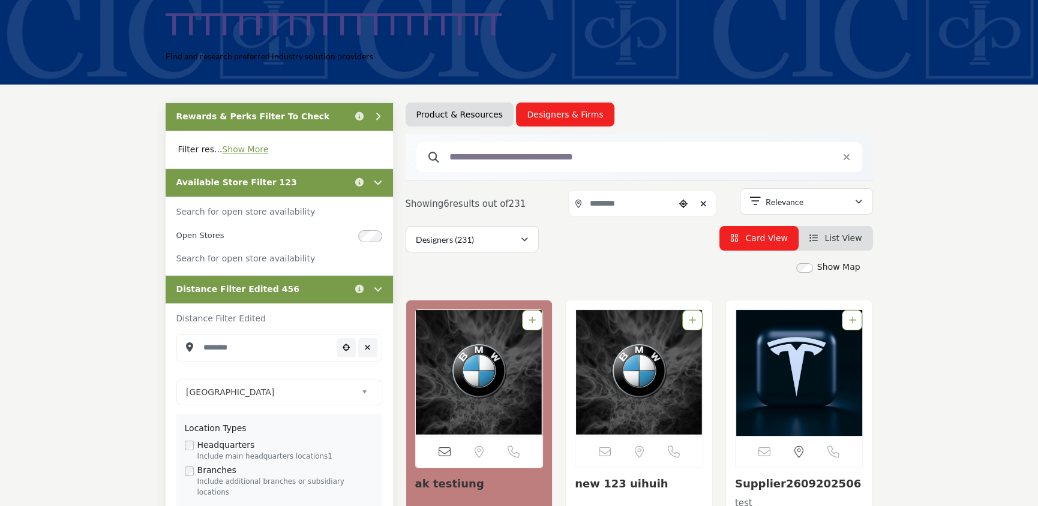
scroll to position [146, 0]
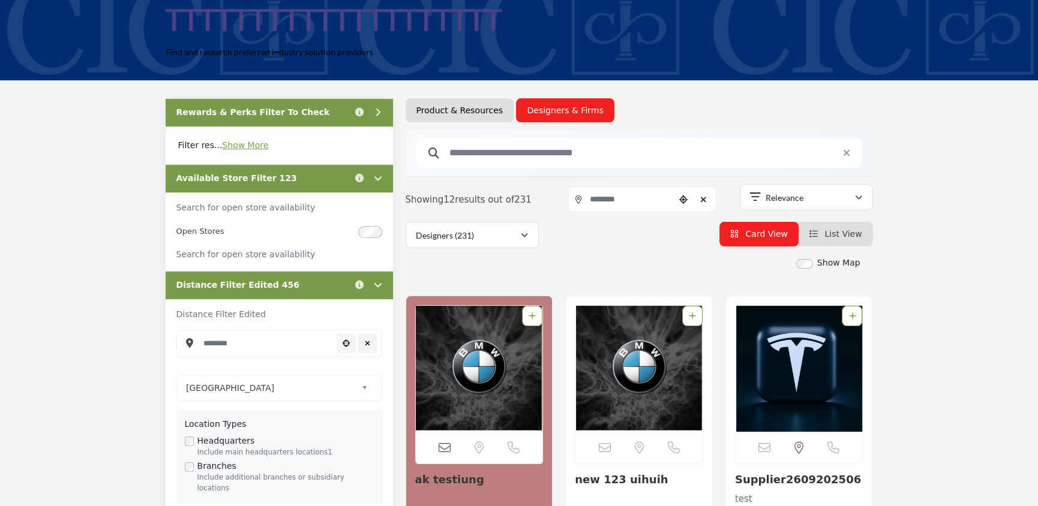
click at [537, 154] on input "text" at bounding box center [634, 153] width 383 height 16
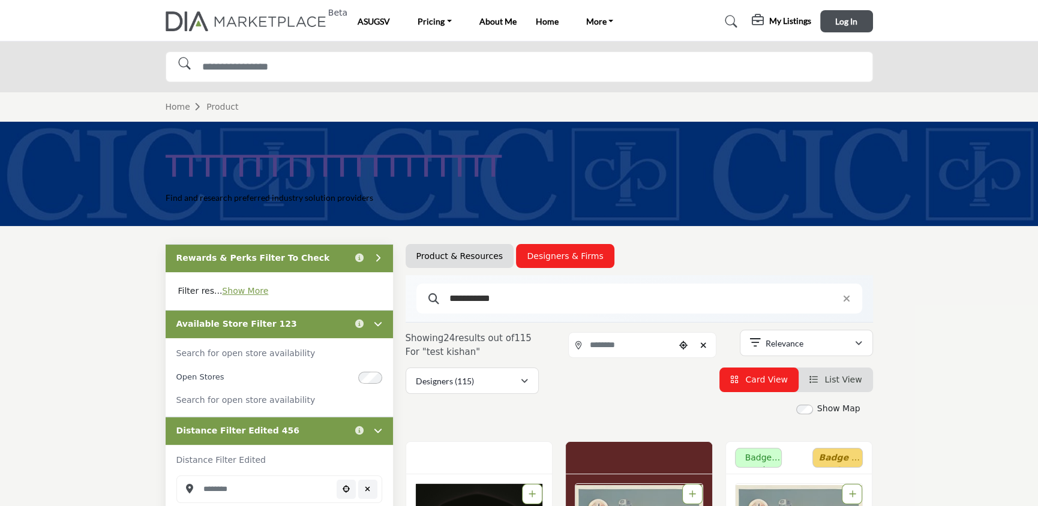
click at [510, 300] on input "**********" at bounding box center [634, 299] width 383 height 16
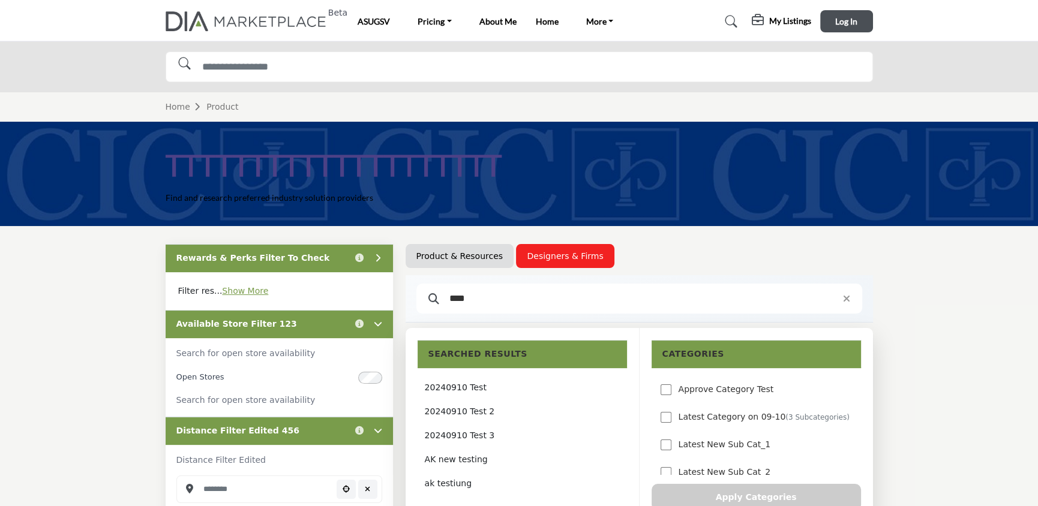
type input "****"
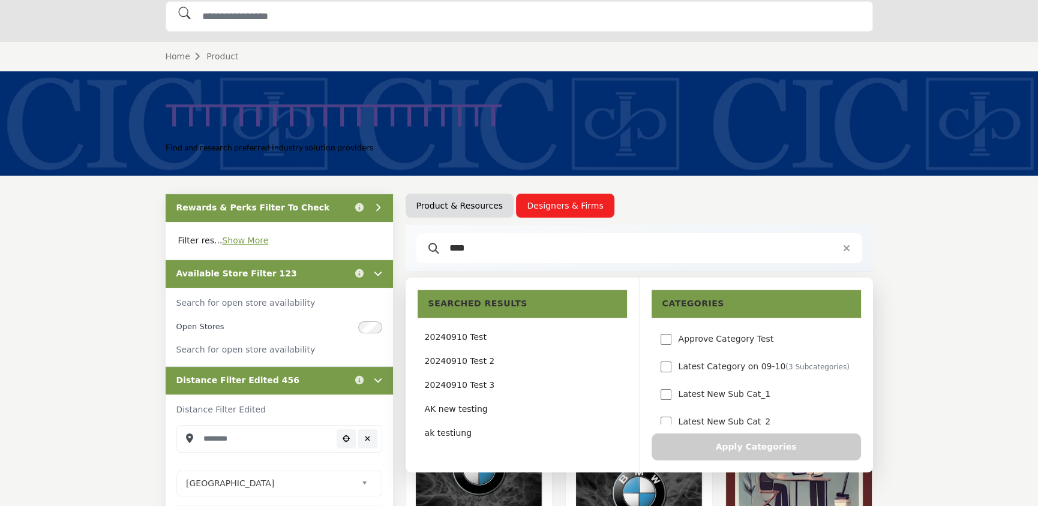
scroll to position [80, 0]
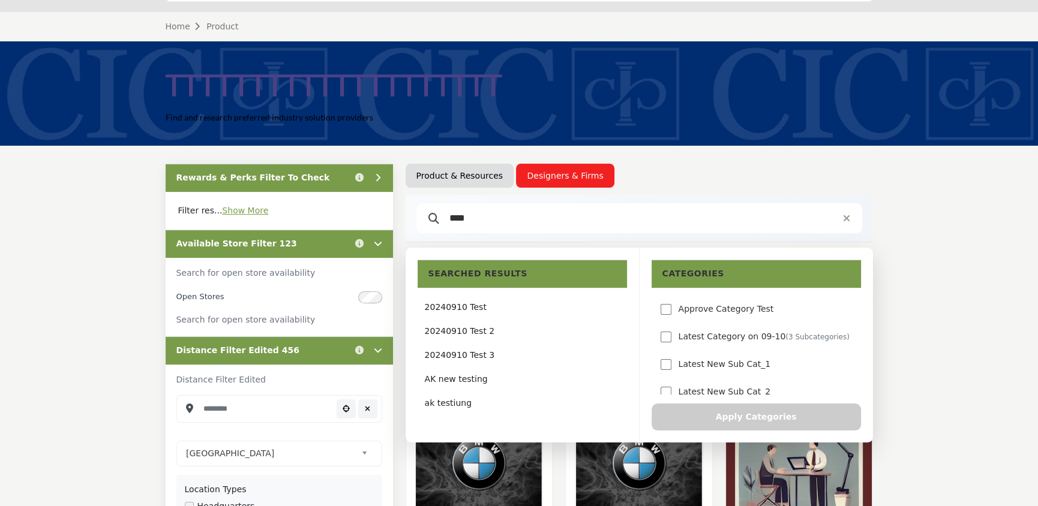
click at [865, 247] on div "Product & Resources Designers & Firms Searched Term **** **** 20240910 Test" at bounding box center [639, 239] width 467 height 150
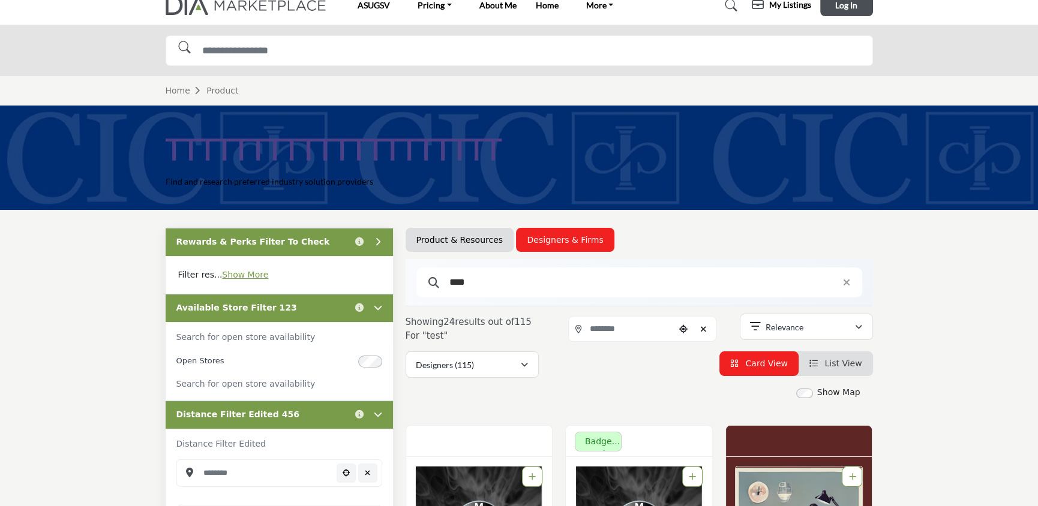
scroll to position [0, 0]
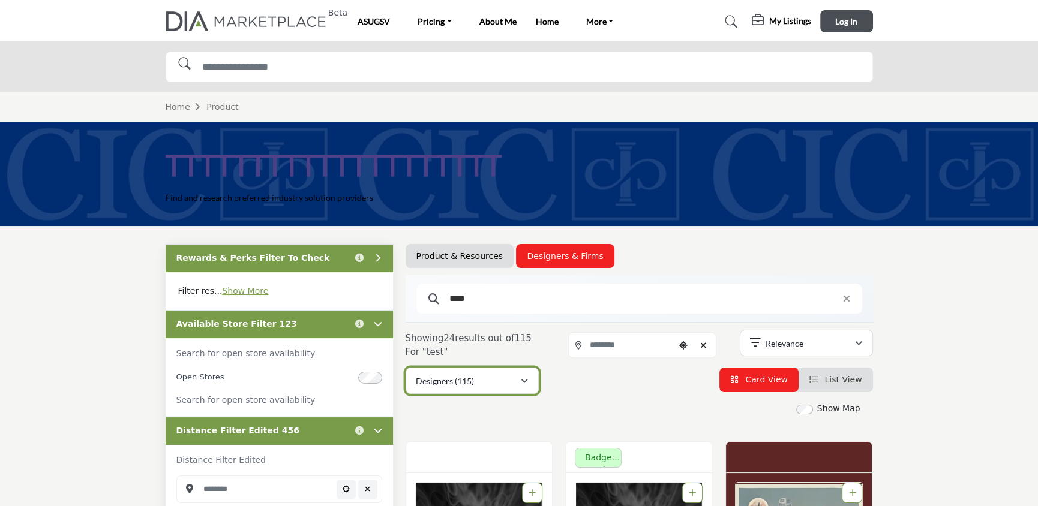
click at [477, 386] on div "Designers (115)" at bounding box center [468, 381] width 104 height 14
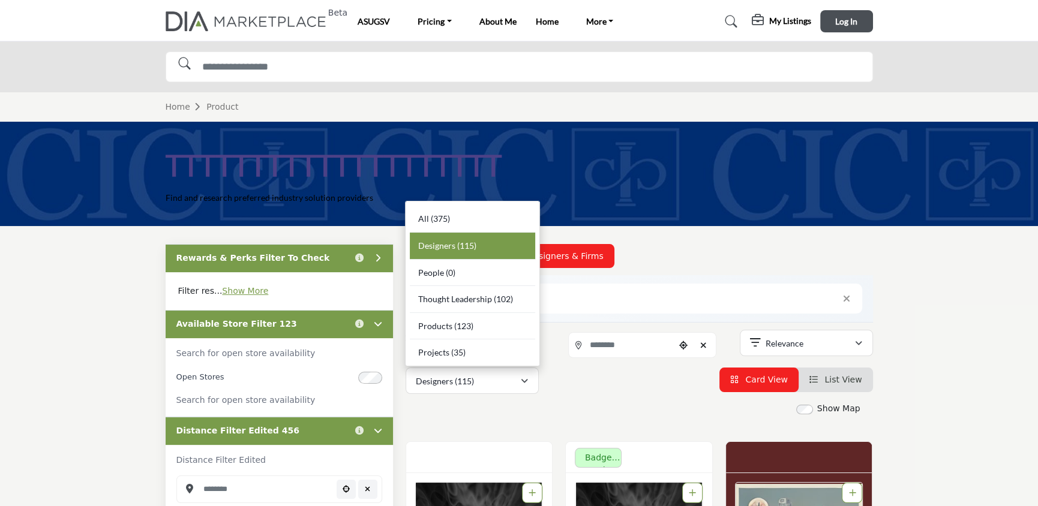
click at [626, 244] on ul "Product & Resources Designers & Firms" at bounding box center [639, 256] width 467 height 24
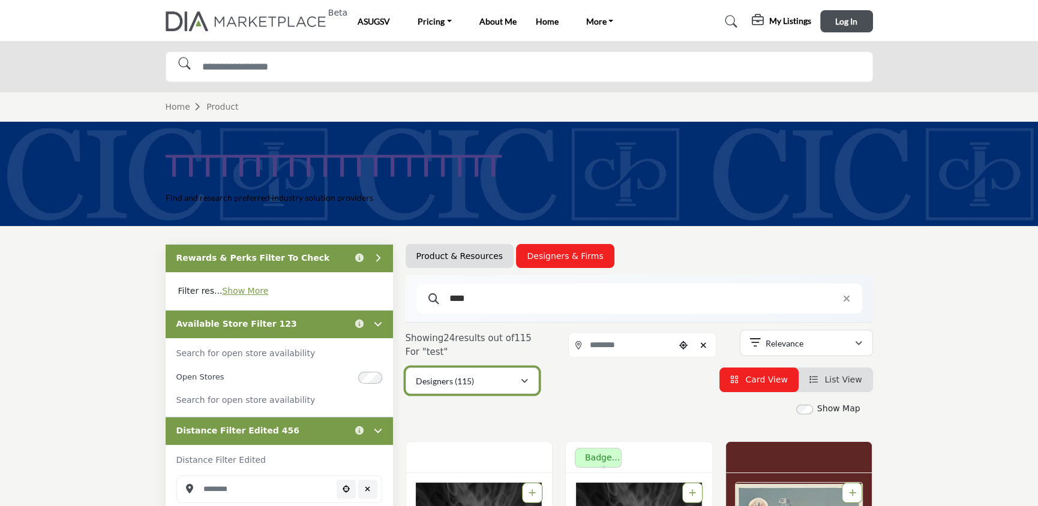
click at [437, 392] on button "Designers (115)" at bounding box center [472, 381] width 133 height 26
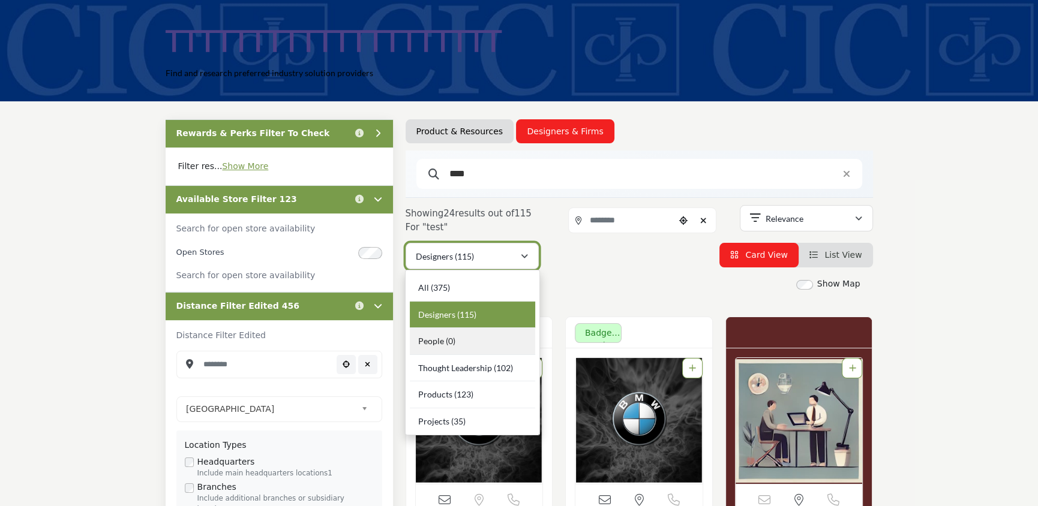
scroll to position [123, 0]
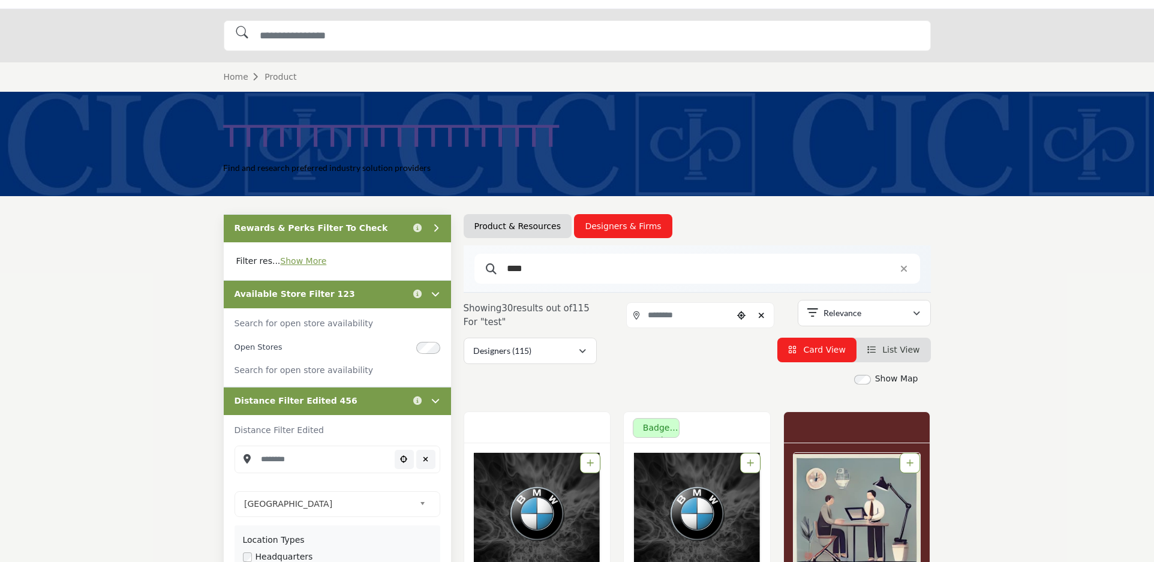
scroll to position [0, 0]
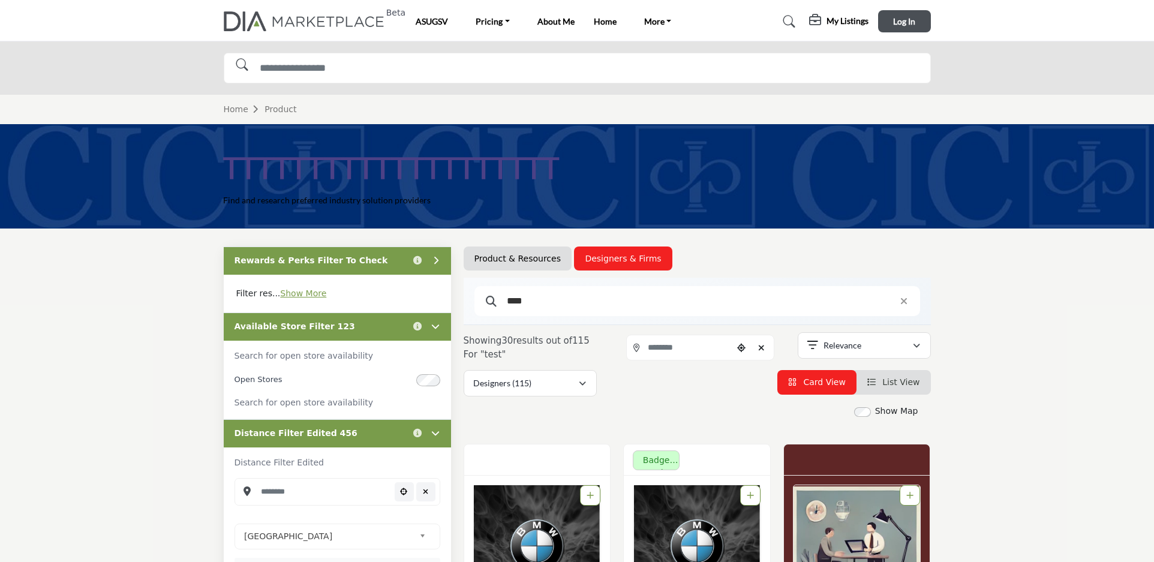
click at [298, 166] on h1 "TTTTTTTTTTTTTTTTTTTT" at bounding box center [392, 167] width 336 height 37
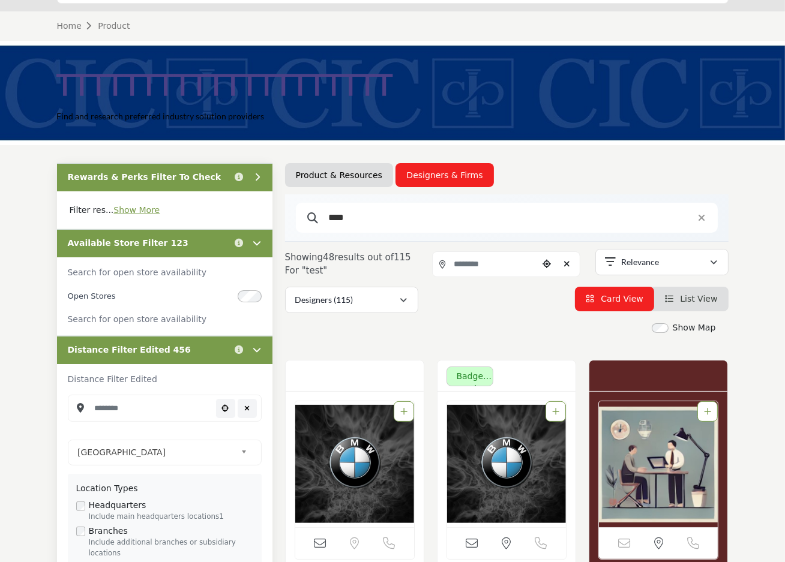
scroll to position [77, 0]
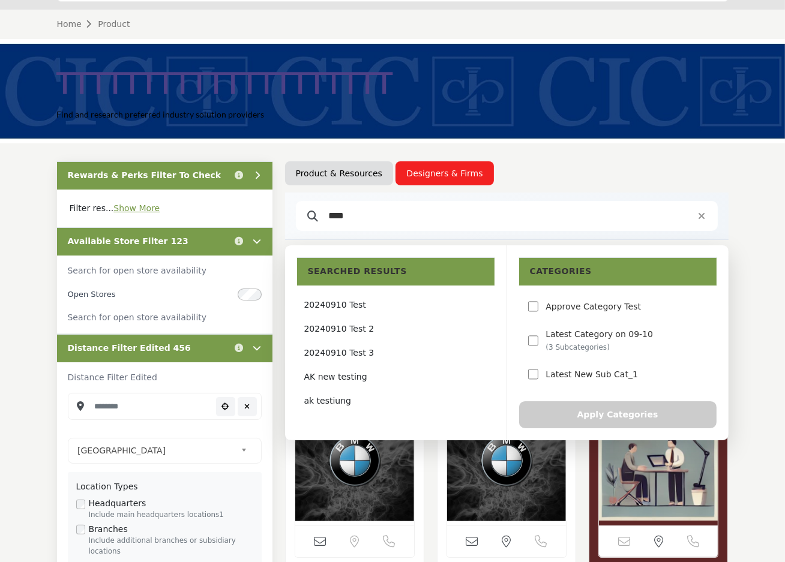
click at [639, 214] on input "****" at bounding box center [502, 216] width 359 height 16
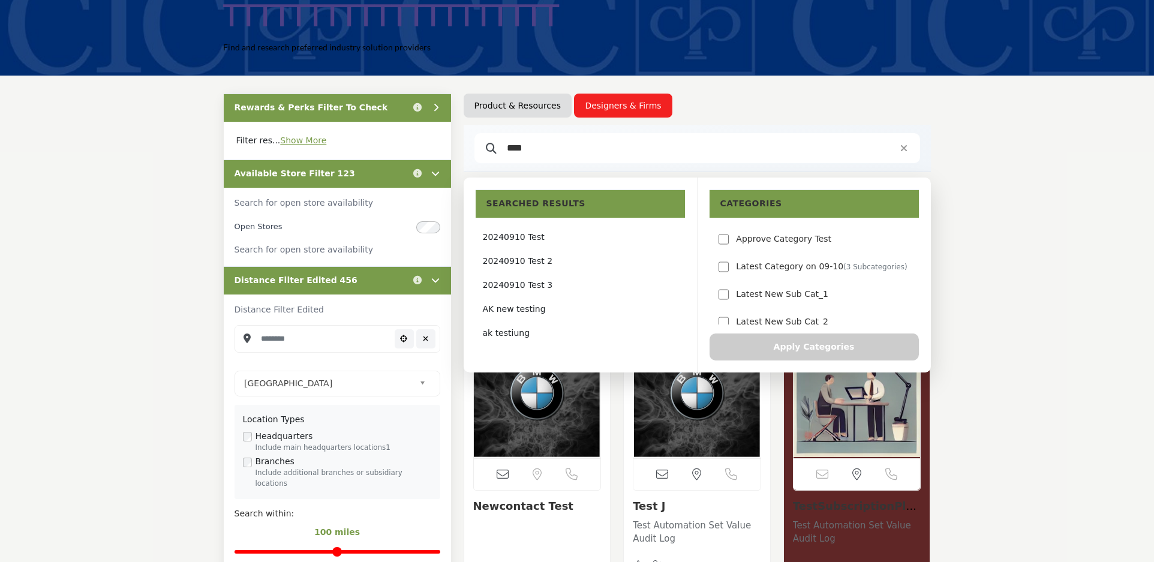
scroll to position [198, 0]
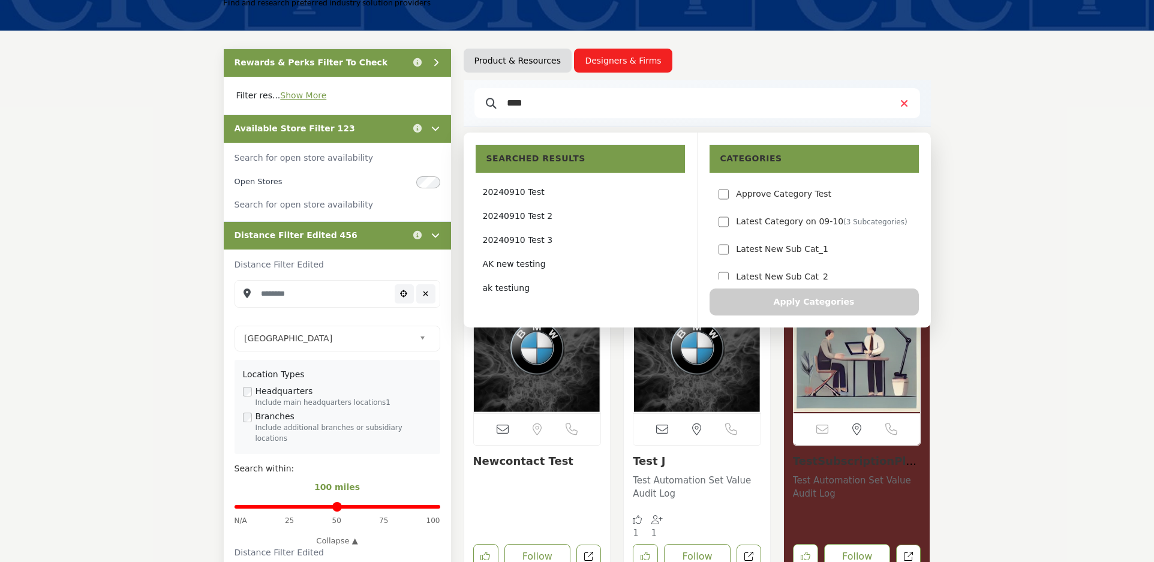
click at [908, 100] on icon at bounding box center [905, 103] width 8 height 11
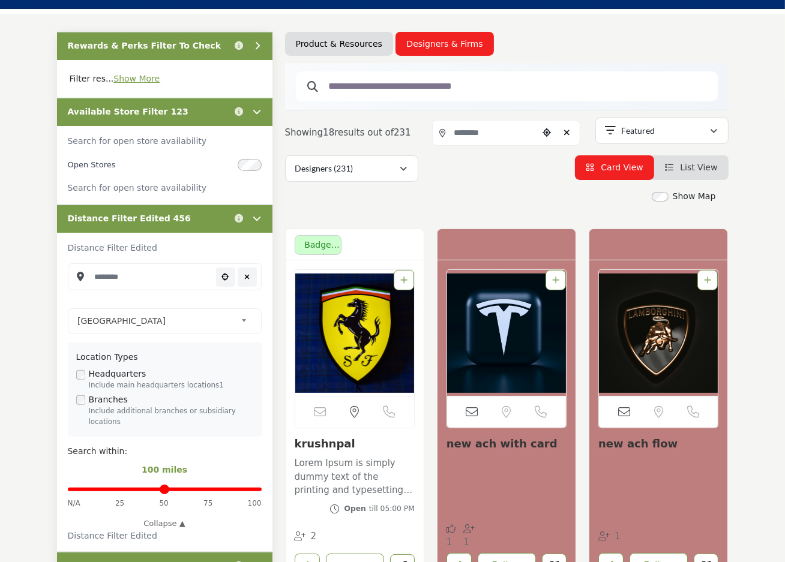
scroll to position [206, 0]
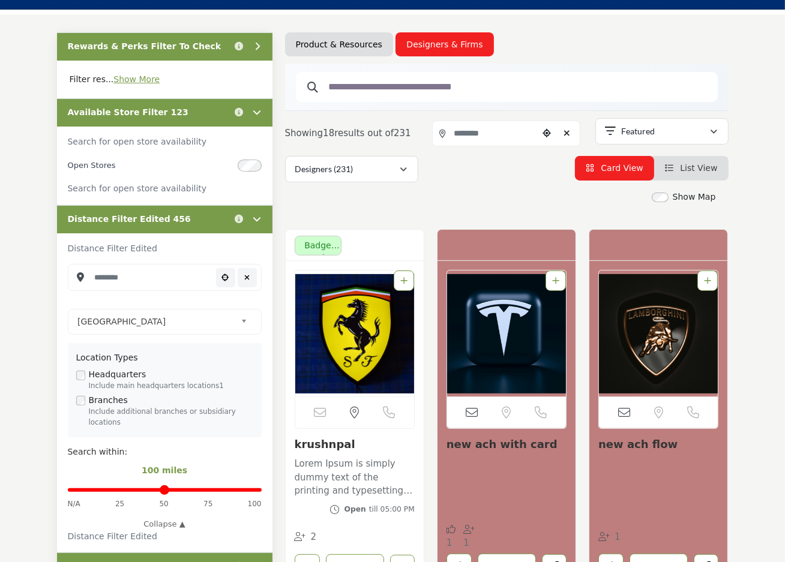
click at [368, 95] on div at bounding box center [507, 87] width 422 height 30
click at [418, 81] on input "text" at bounding box center [502, 87] width 359 height 16
type input "**********"
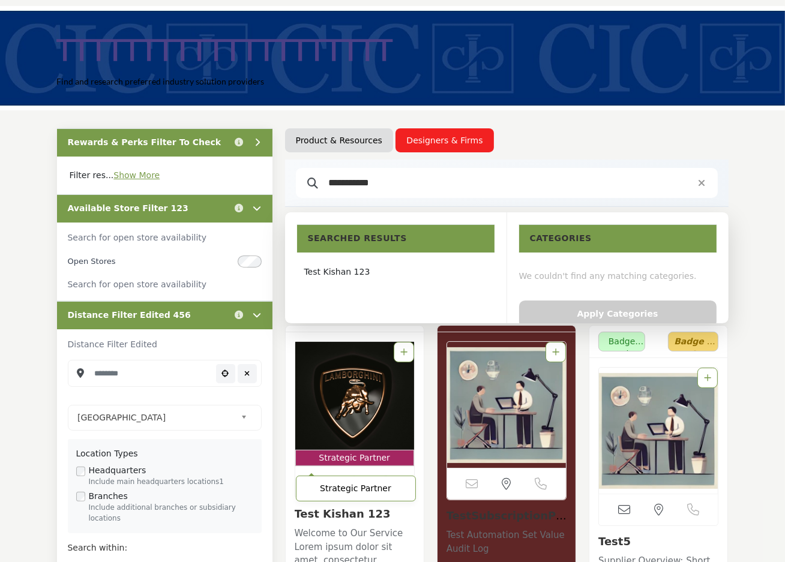
scroll to position [302, 0]
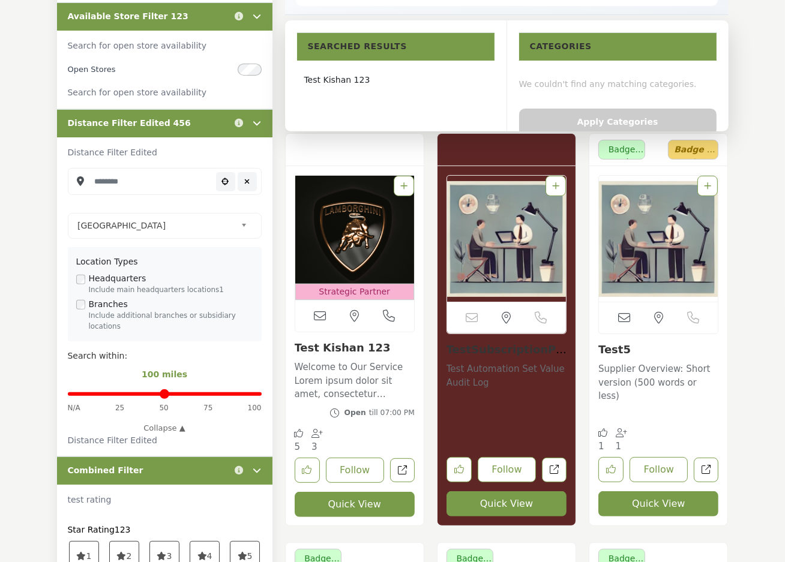
click at [357, 257] on img "Open Listing in new tab" at bounding box center [354, 230] width 119 height 108
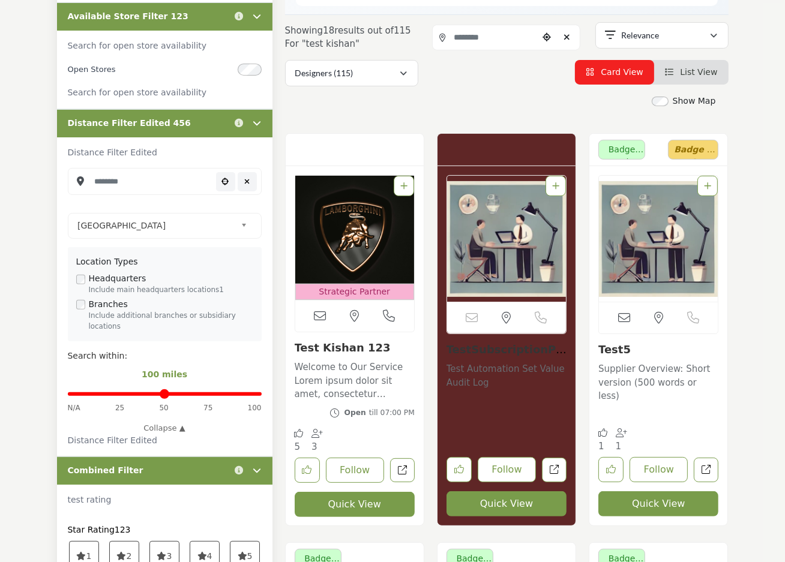
click at [382, 356] on div "Test Kishan 123 Welcome to Our Service Lorem ipsum dolor sit amet, consectetur …" at bounding box center [355, 372] width 120 height 62
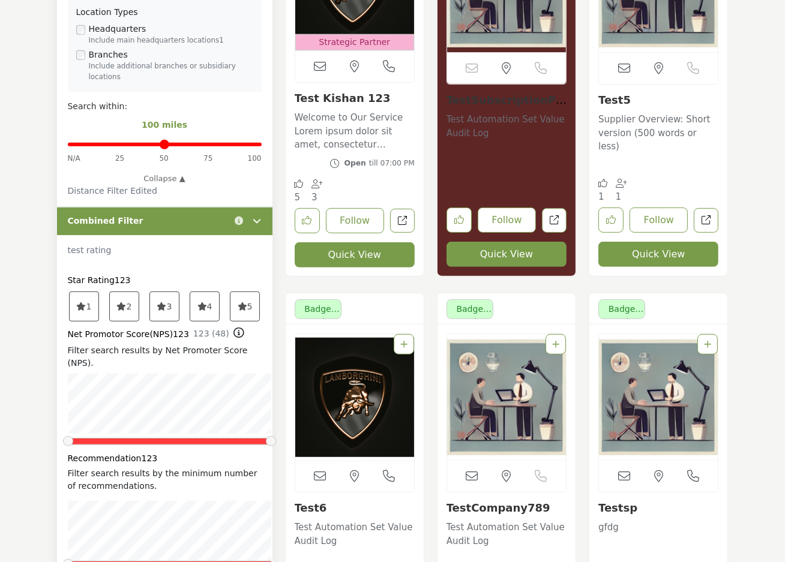
scroll to position [0, 0]
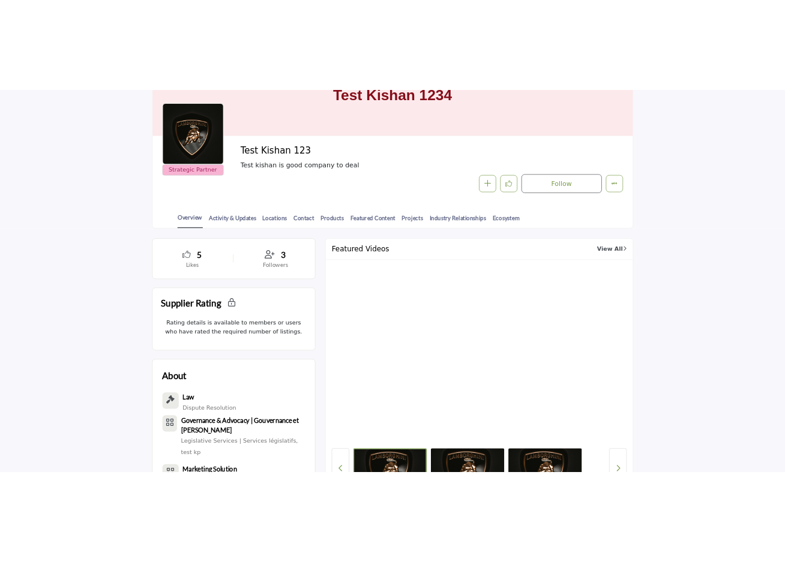
scroll to position [127, 0]
